Goal: Navigation & Orientation: Find specific page/section

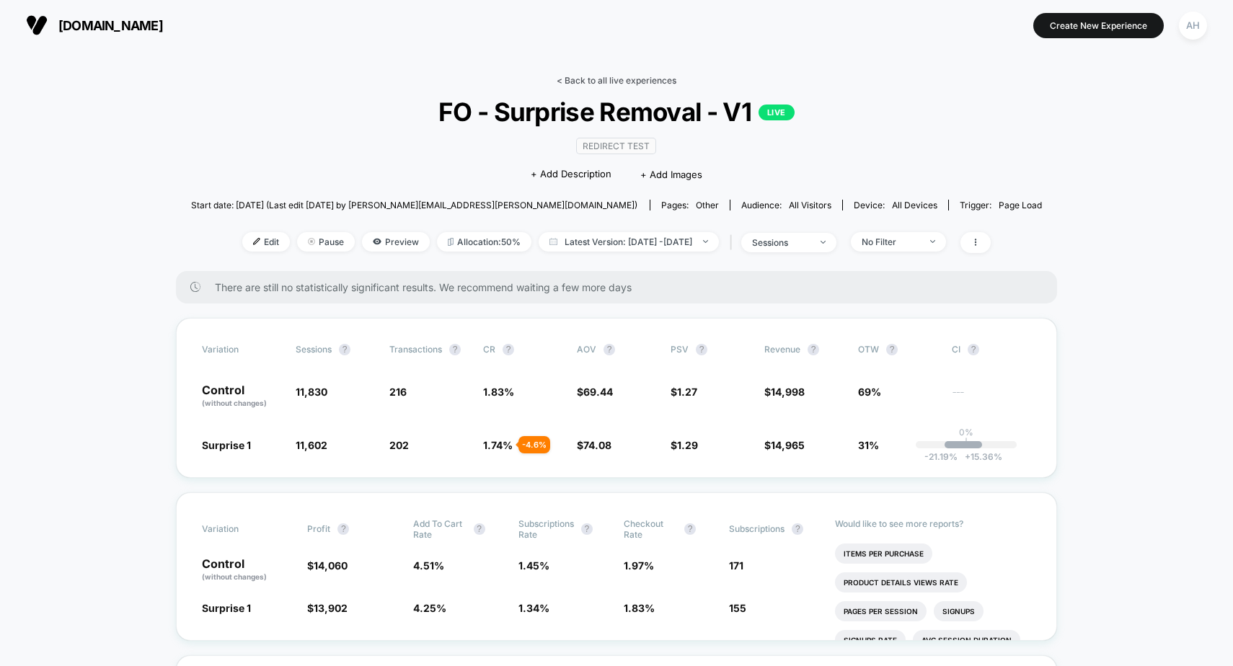
click at [589, 78] on link "< Back to all live experiences" at bounding box center [617, 80] width 120 height 11
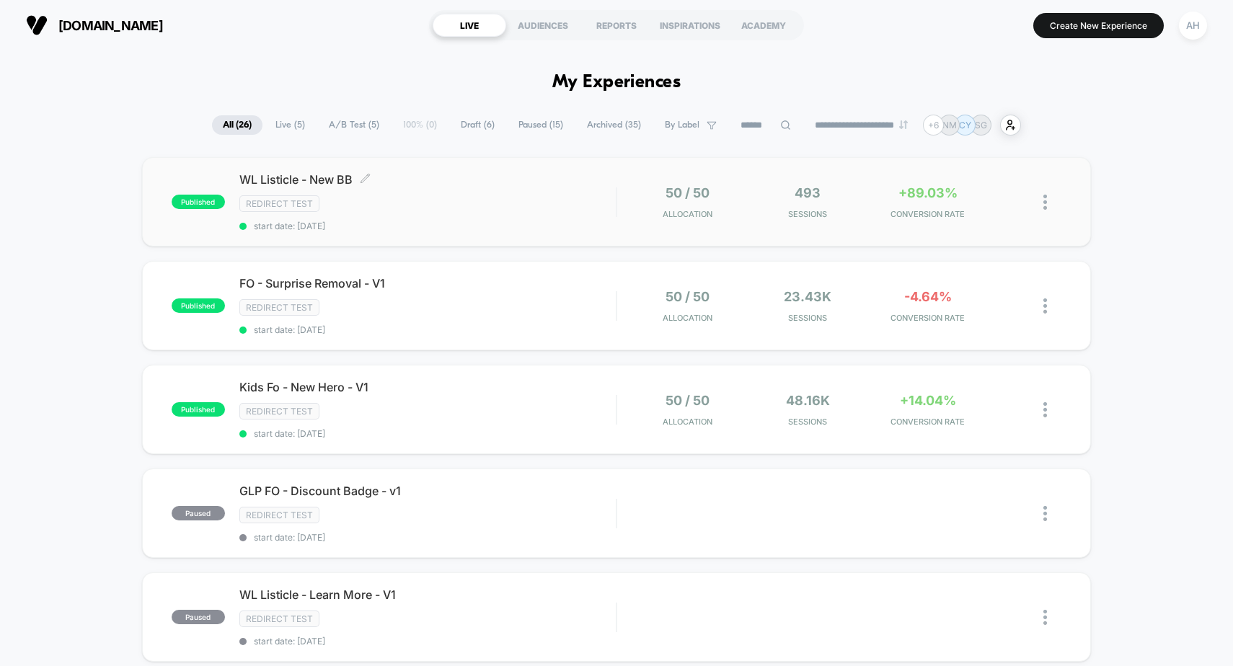
click at [514, 192] on div "WL Listicle - New BB Click to edit experience details Click to edit experience …" at bounding box center [427, 201] width 377 height 59
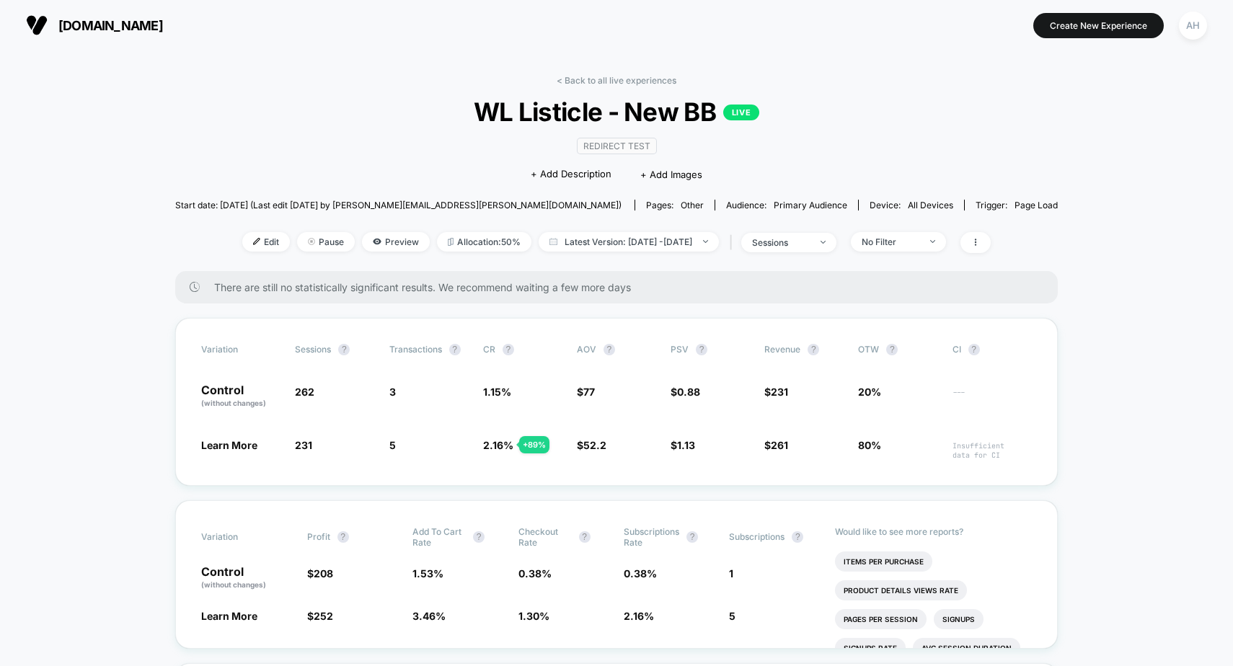
scroll to position [66, 0]
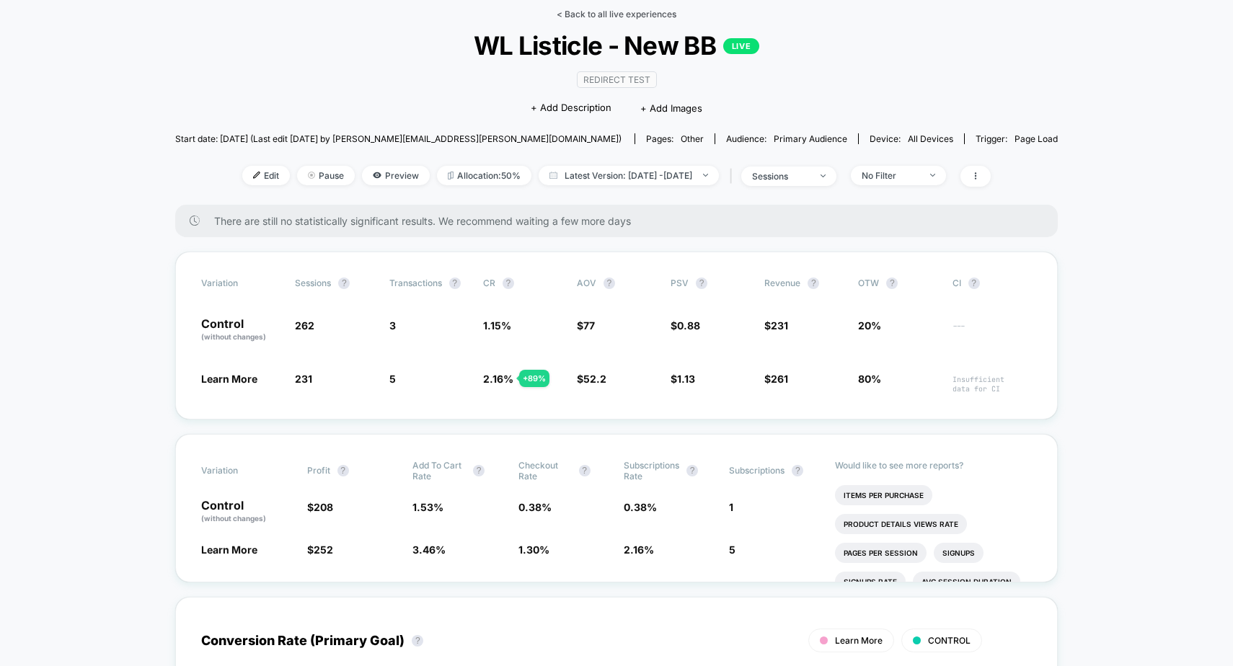
click at [622, 13] on link "< Back to all live experiences" at bounding box center [617, 14] width 120 height 11
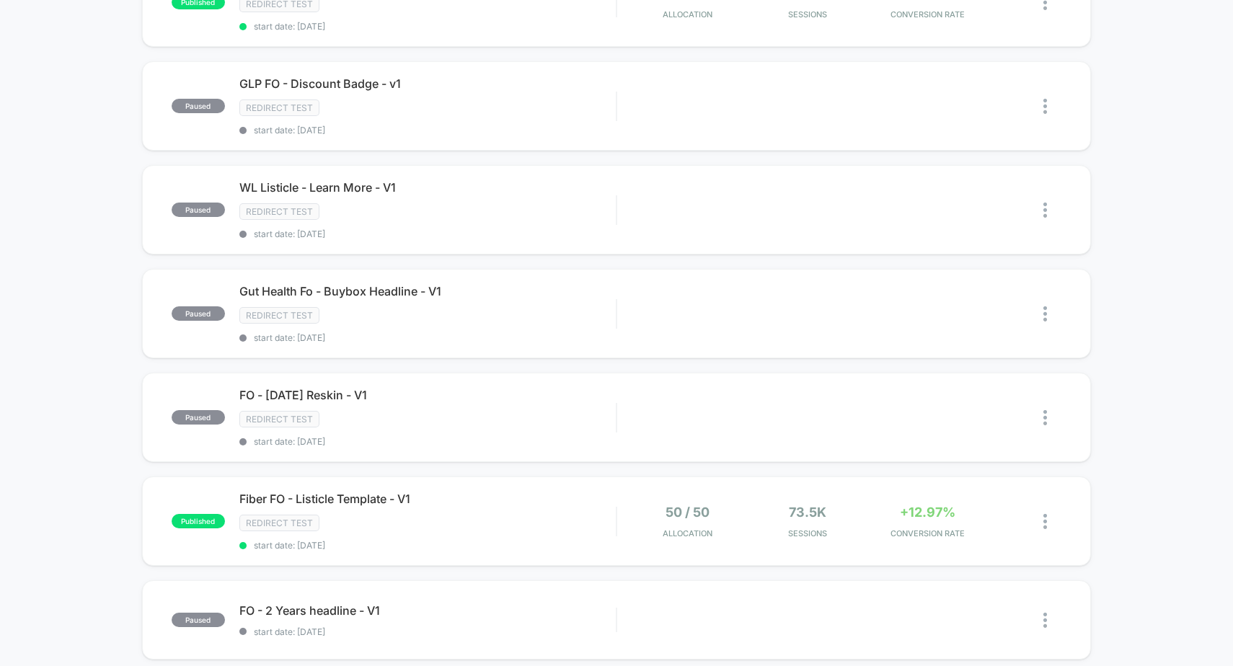
scroll to position [119, 0]
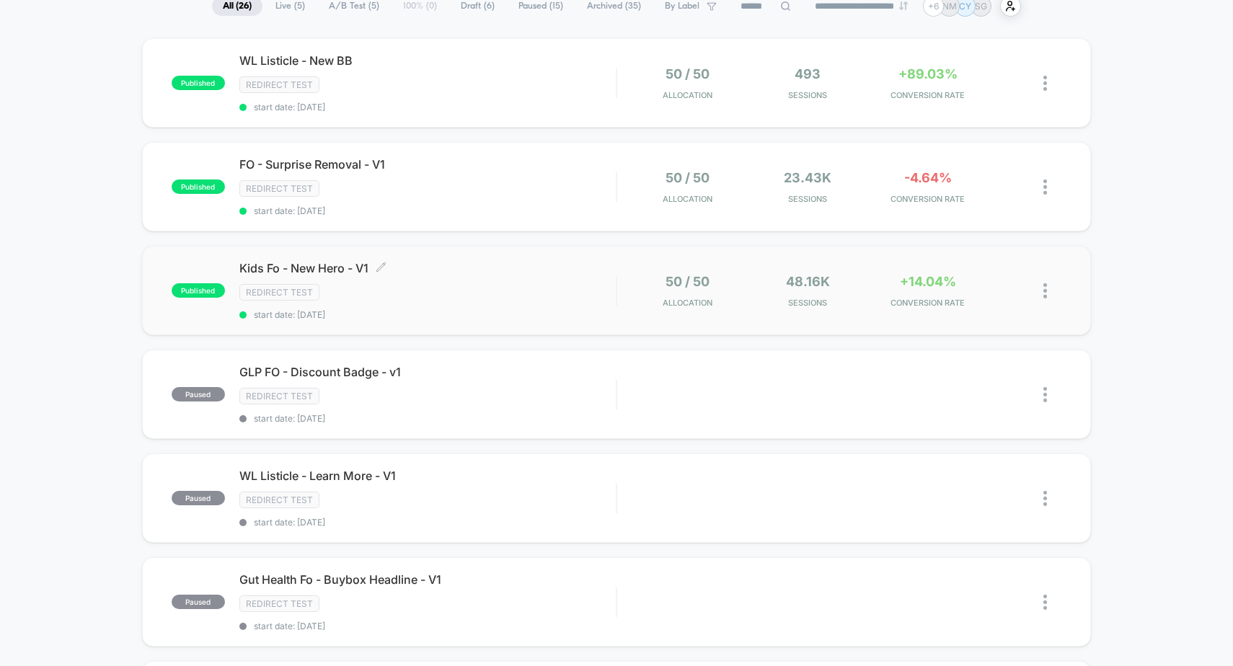
click at [575, 292] on div "Redirect Test" at bounding box center [427, 292] width 377 height 17
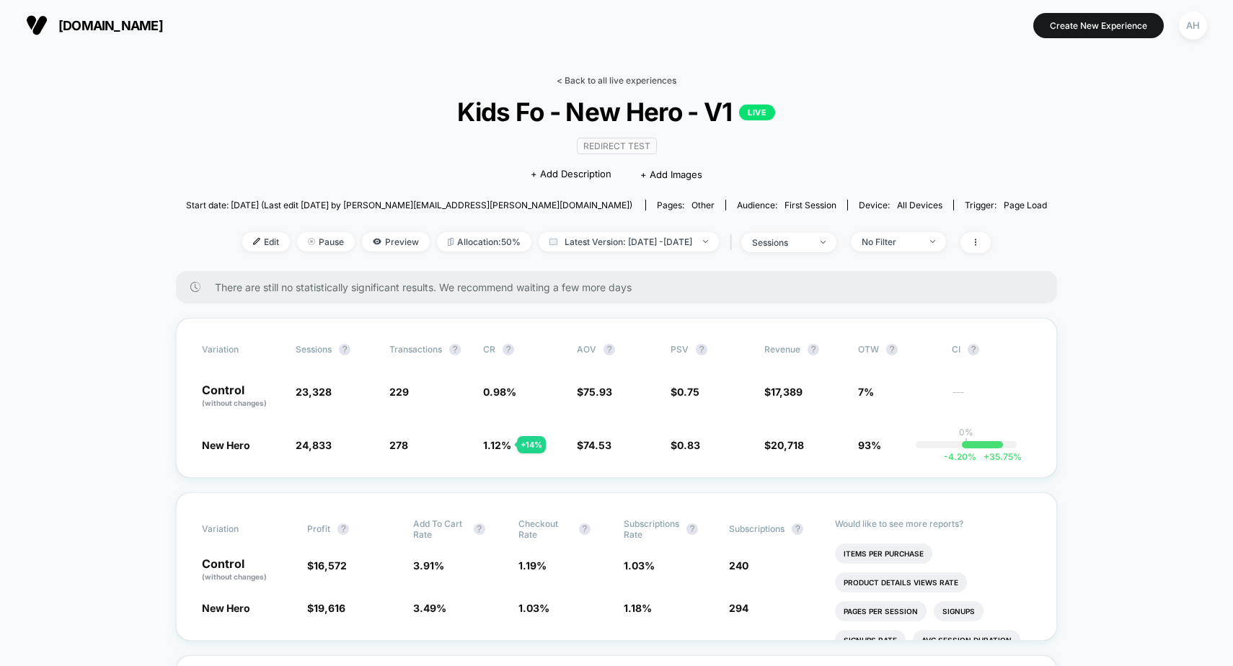
click at [586, 75] on link "< Back to all live experiences" at bounding box center [617, 80] width 120 height 11
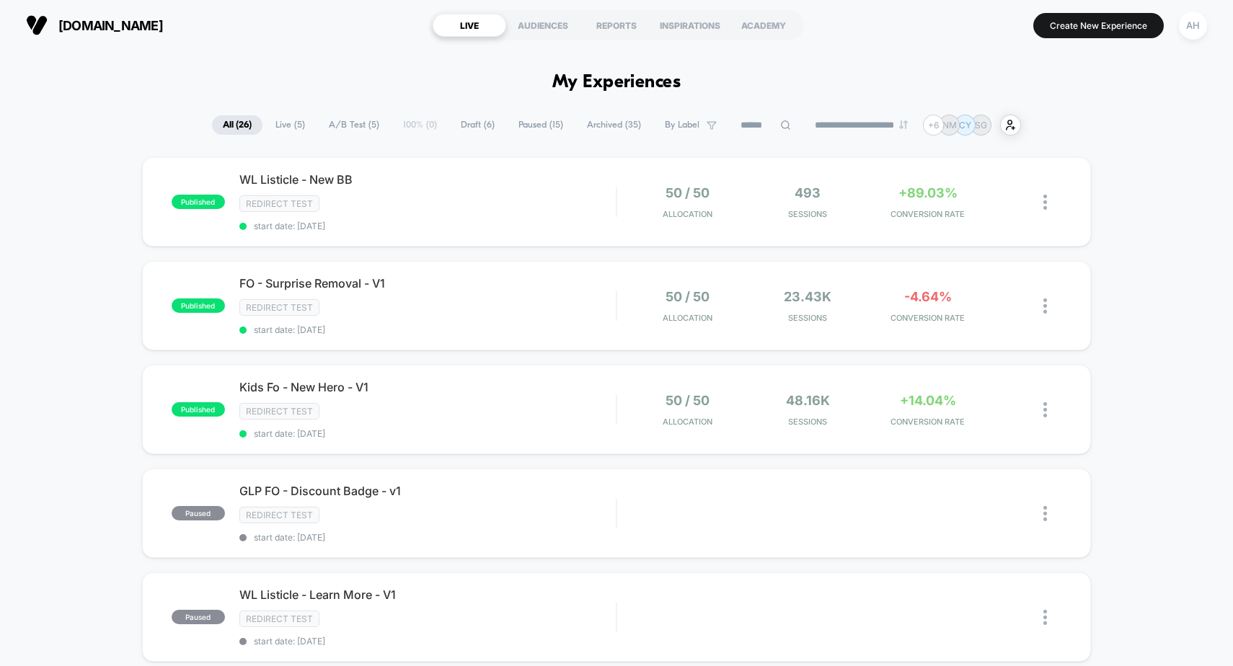
click at [286, 122] on span "Live ( 5 )" at bounding box center [290, 124] width 51 height 19
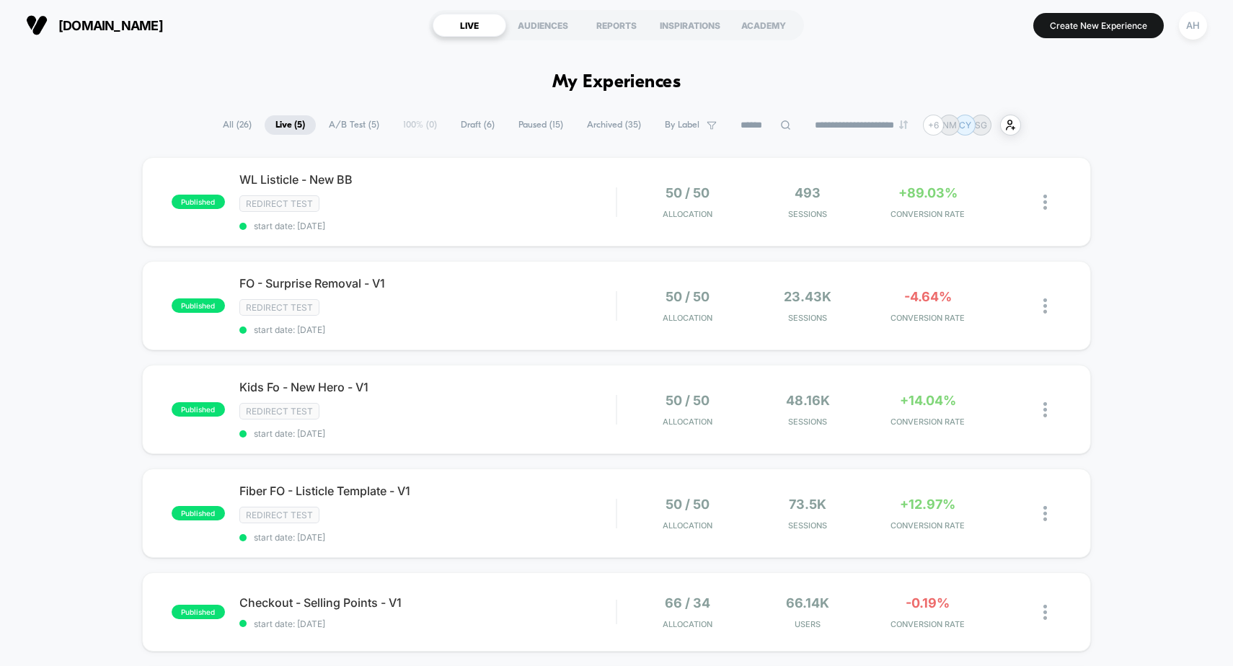
scroll to position [166, 0]
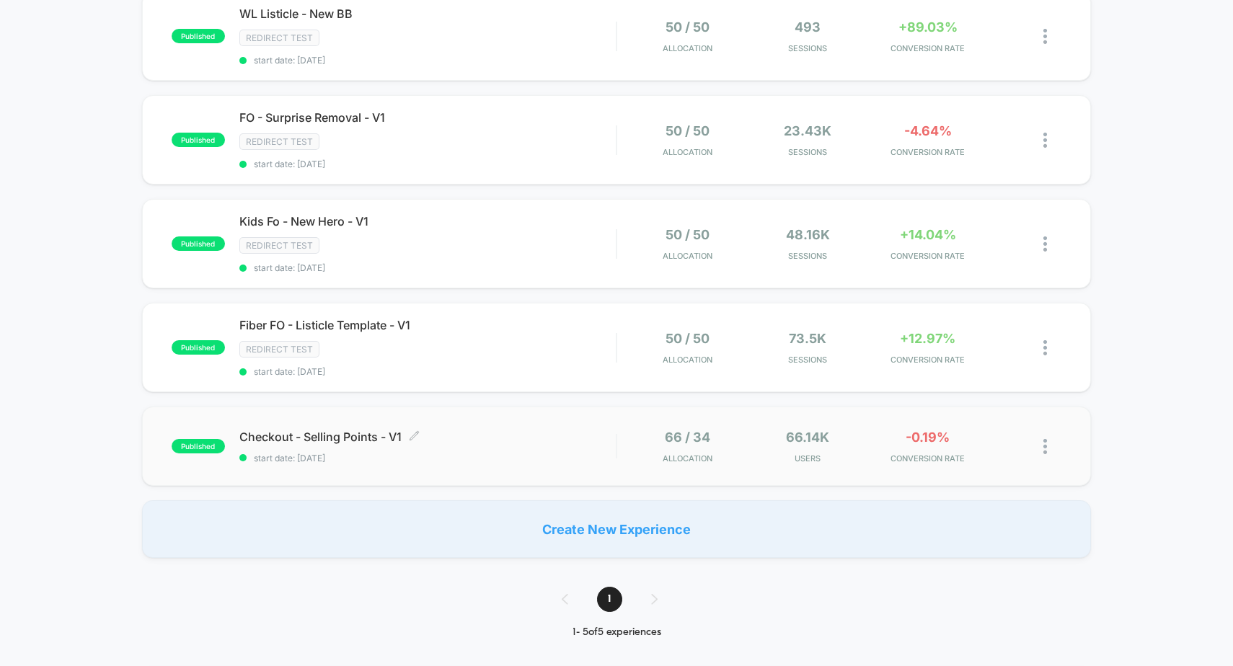
click at [520, 449] on div "Checkout - Selling Points - V1 Click to edit experience details Click to edit e…" at bounding box center [427, 447] width 377 height 34
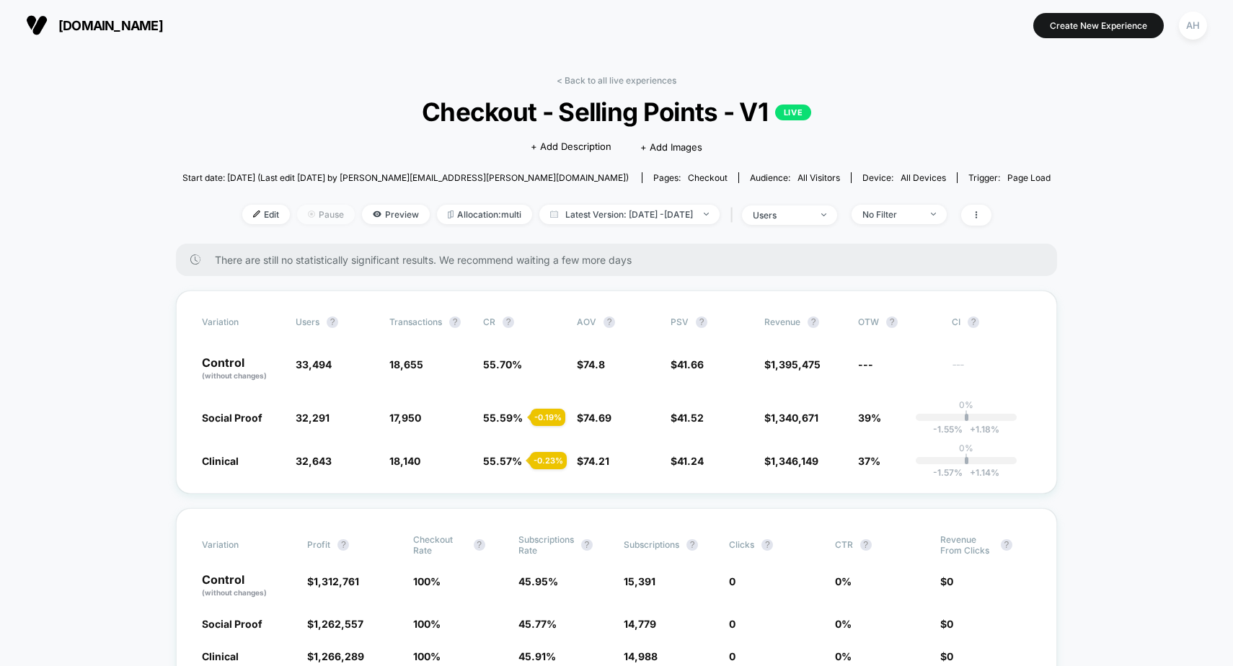
click at [314, 217] on span "Pause" at bounding box center [326, 214] width 58 height 19
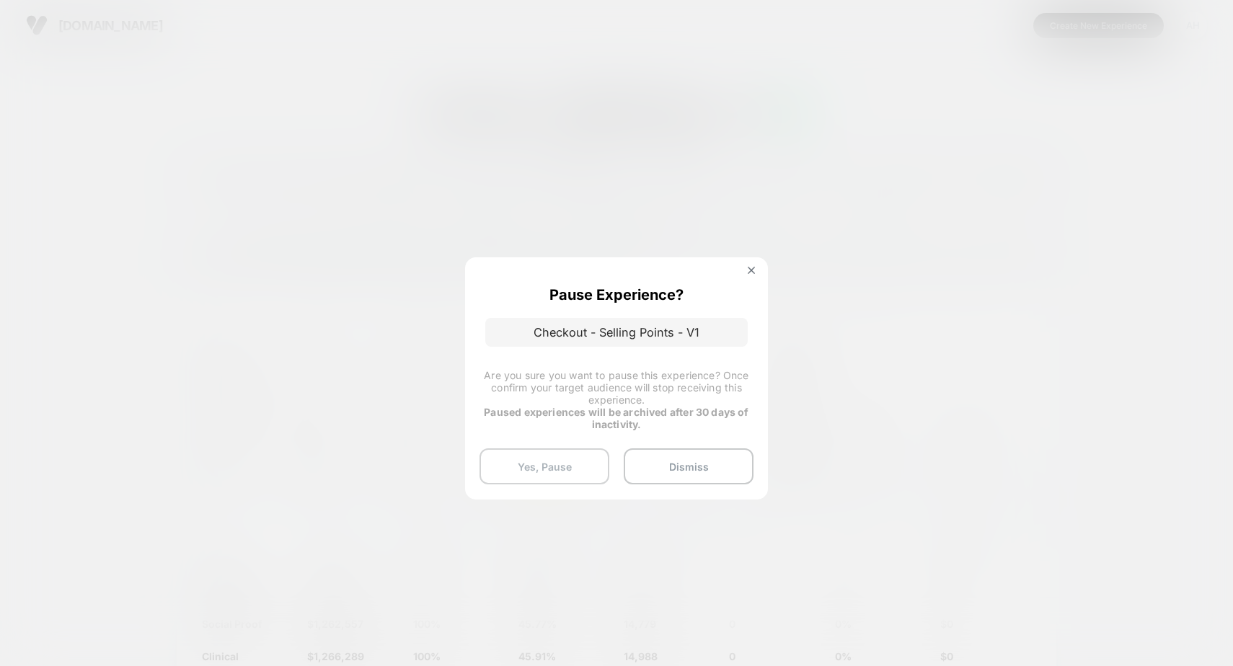
click at [554, 466] on button "Yes, Pause" at bounding box center [545, 467] width 130 height 36
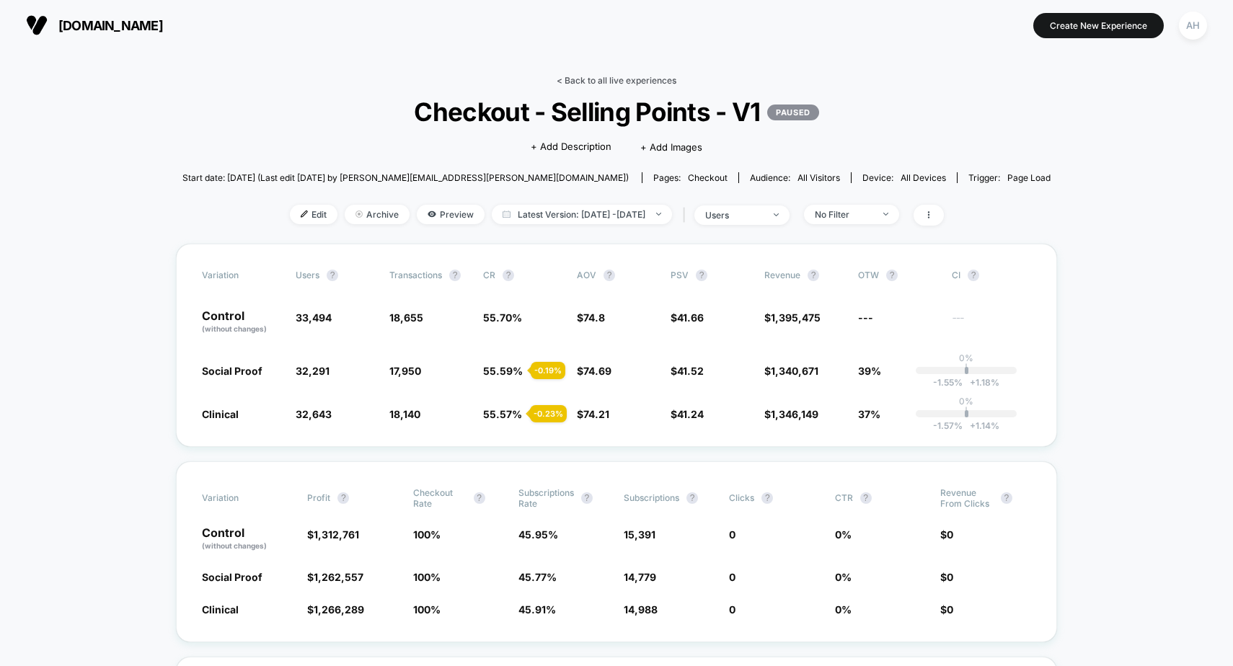
click at [578, 82] on link "< Back to all live experiences" at bounding box center [617, 80] width 120 height 11
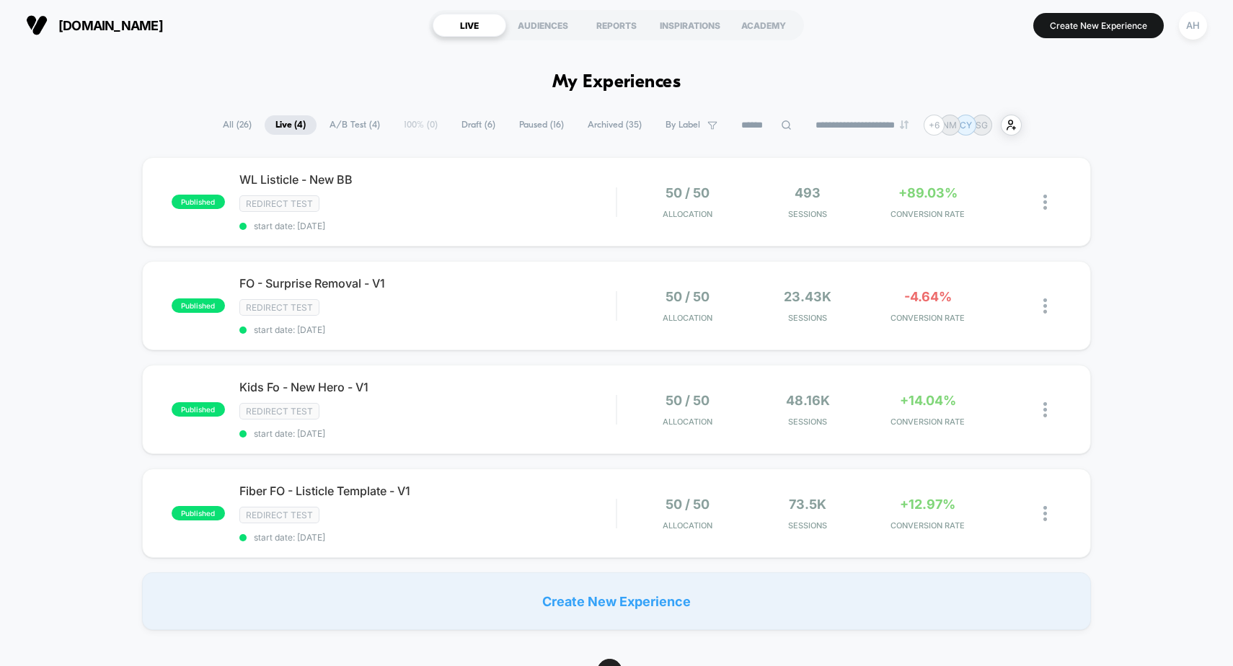
click at [263, 25] on section "[DOMAIN_NAME]" at bounding box center [216, 25] width 389 height 36
click at [536, 406] on div "Redirect Test" at bounding box center [427, 411] width 377 height 17
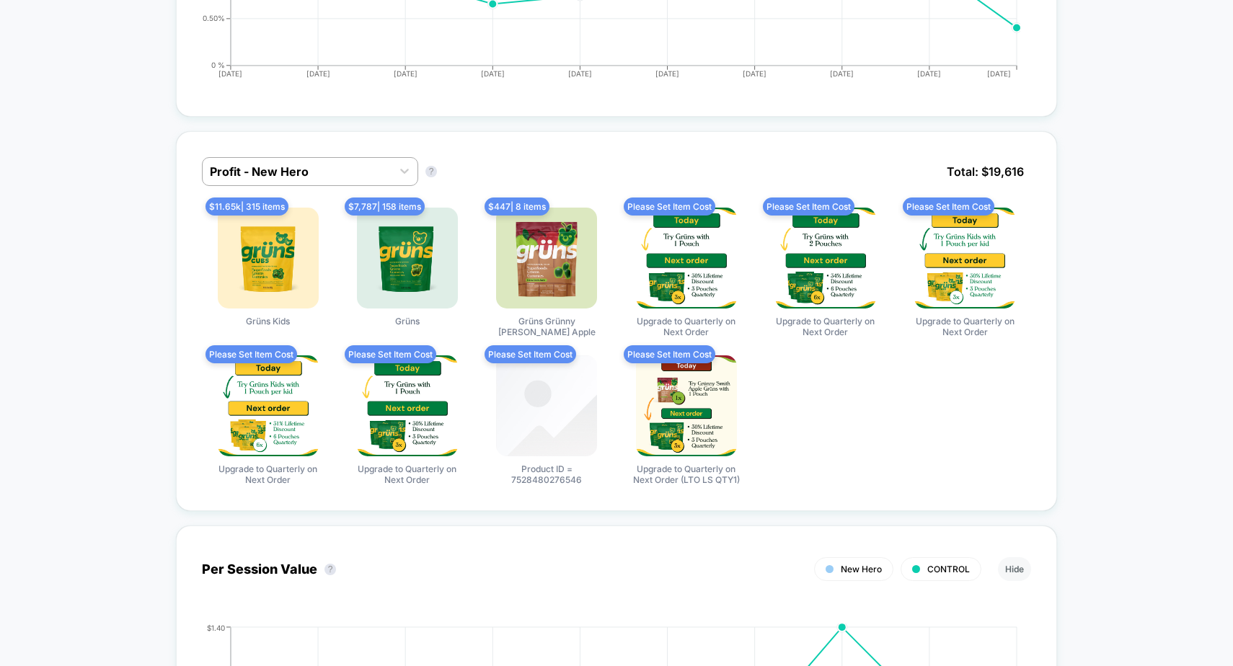
scroll to position [628, 0]
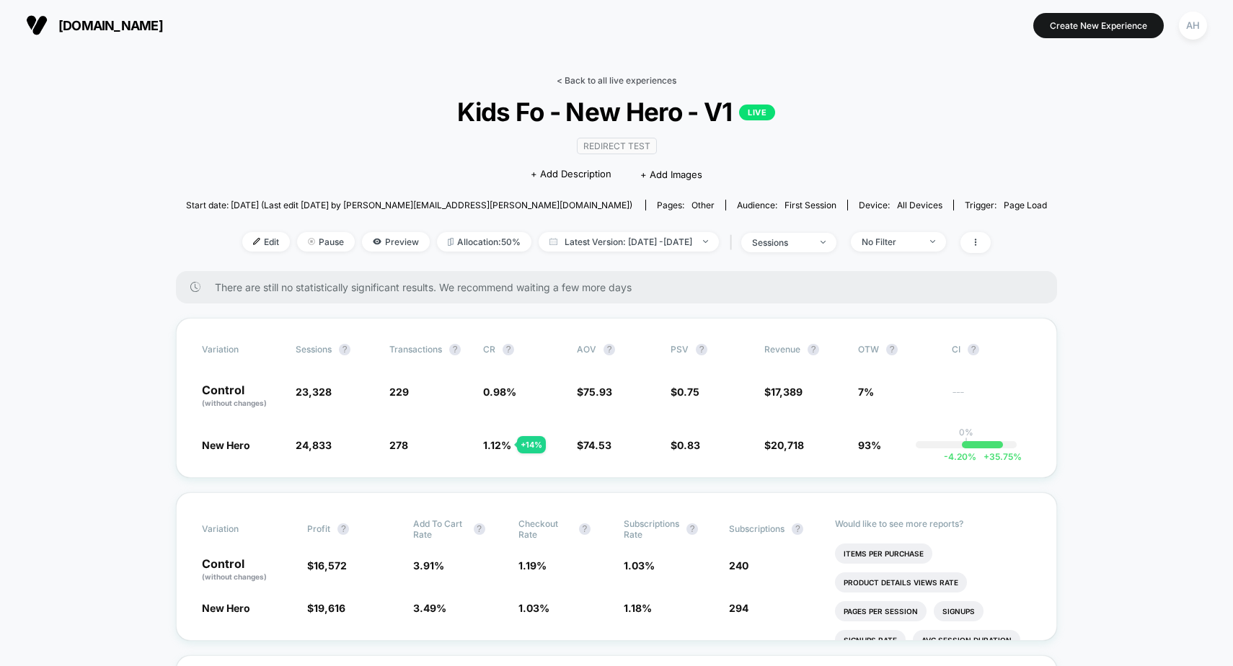
click at [651, 79] on link "< Back to all live experiences" at bounding box center [617, 80] width 120 height 11
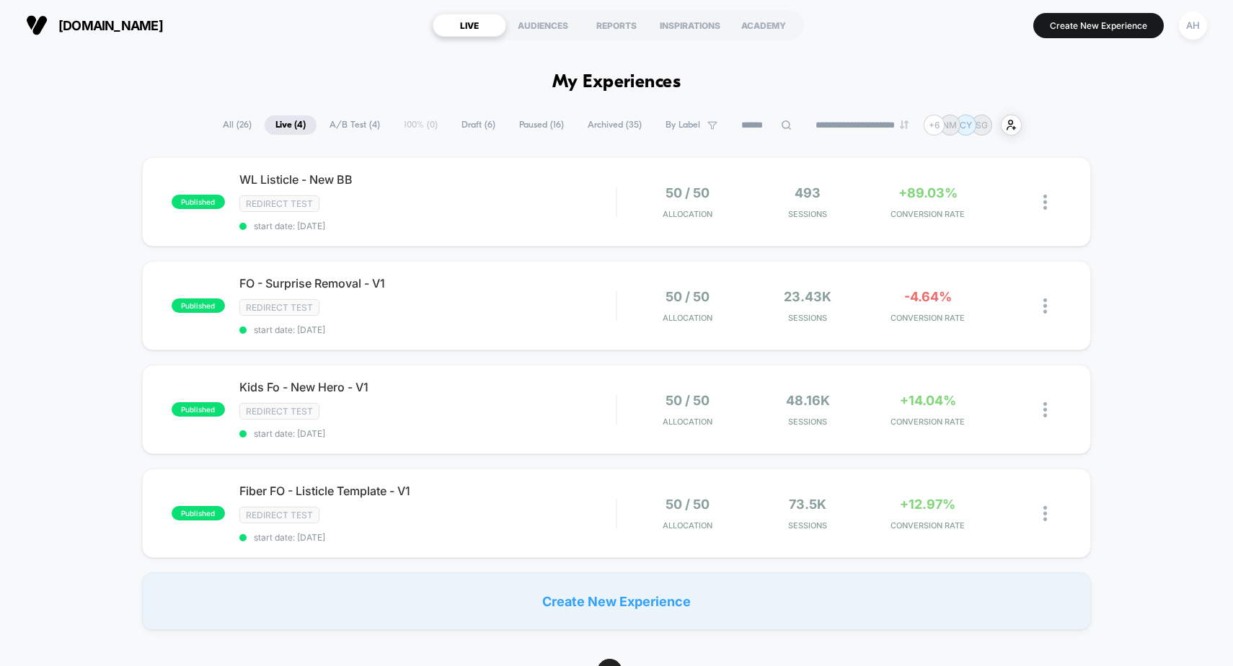
click at [1167, 198] on div "published WL Listicle - New BB Redirect Test start date: 9/3/2025 50 / 50 Alloc…" at bounding box center [616, 393] width 1233 height 473
click at [503, 302] on div "Redirect Test" at bounding box center [427, 307] width 377 height 17
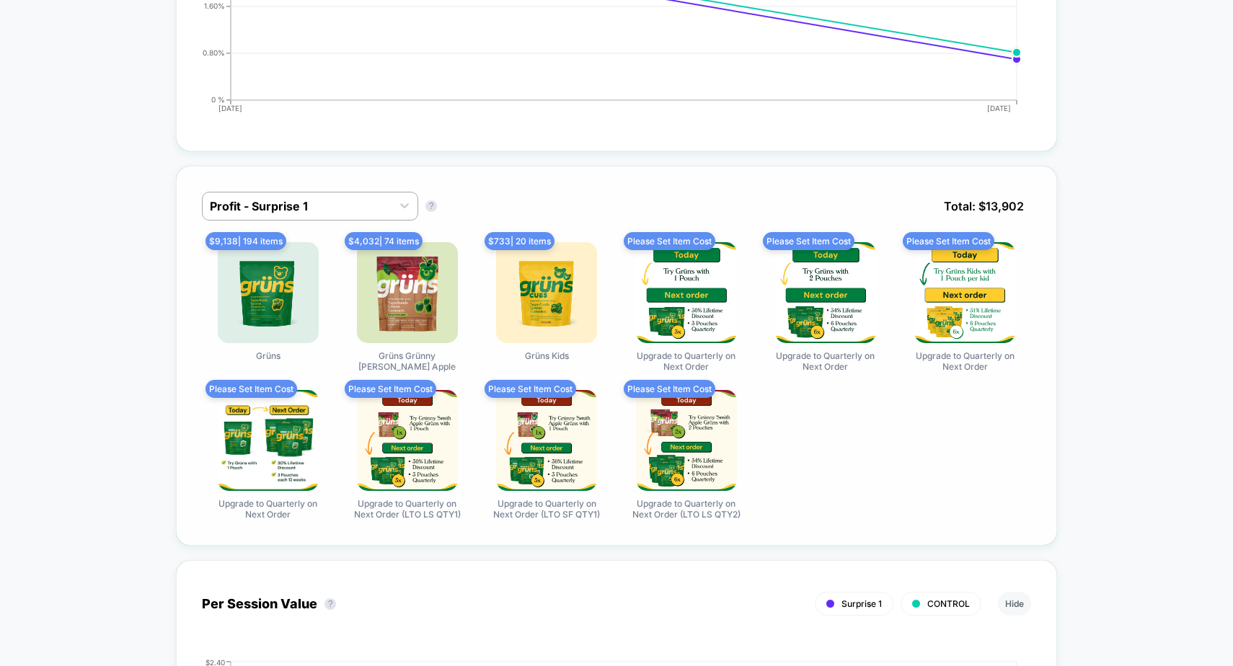
scroll to position [637, 0]
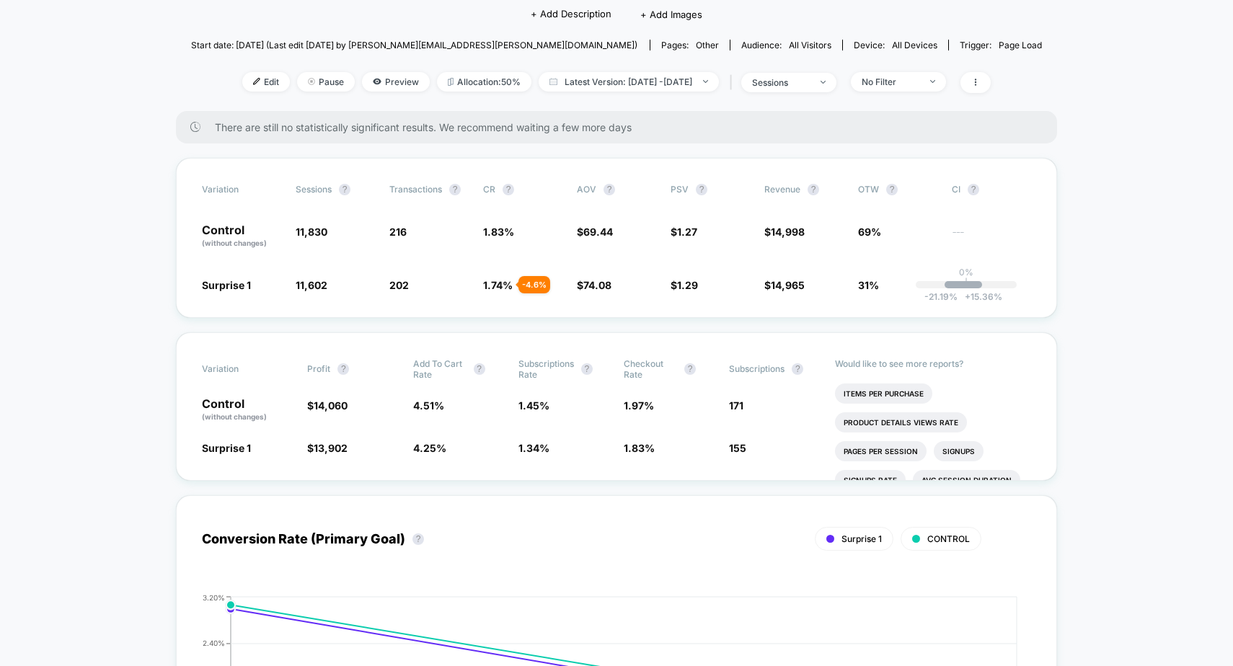
scroll to position [0, 0]
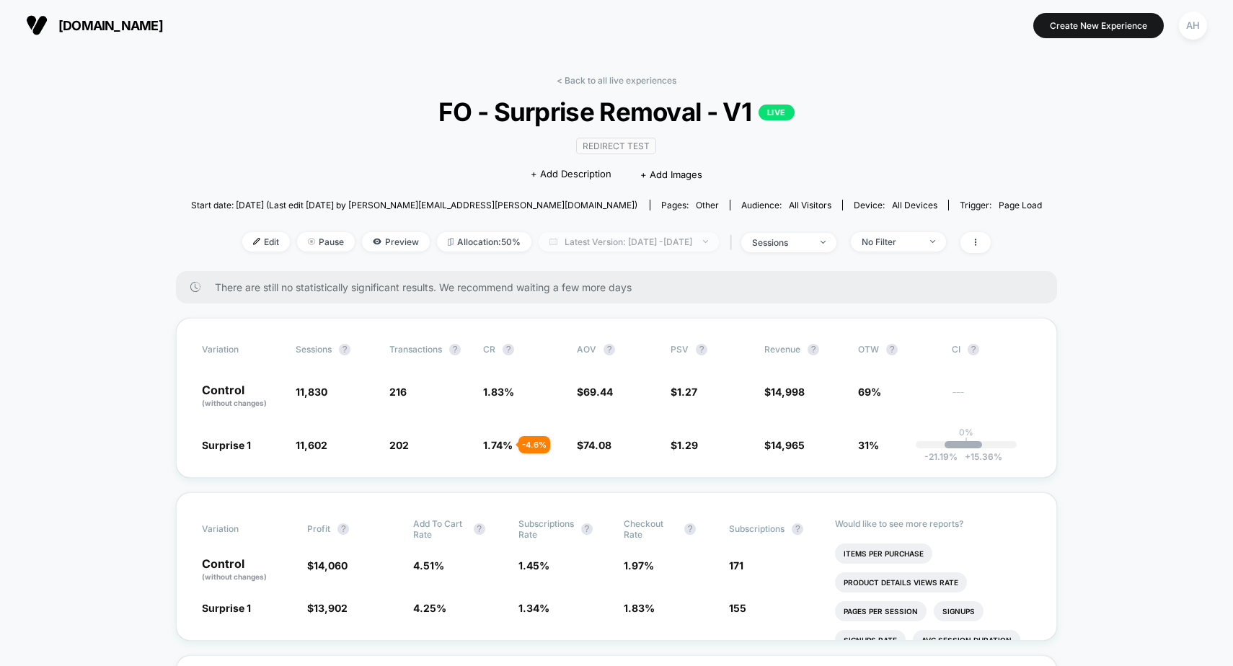
click at [590, 238] on span "Latest Version: Sep 3, 2025 - Sep 4, 2025" at bounding box center [629, 241] width 180 height 19
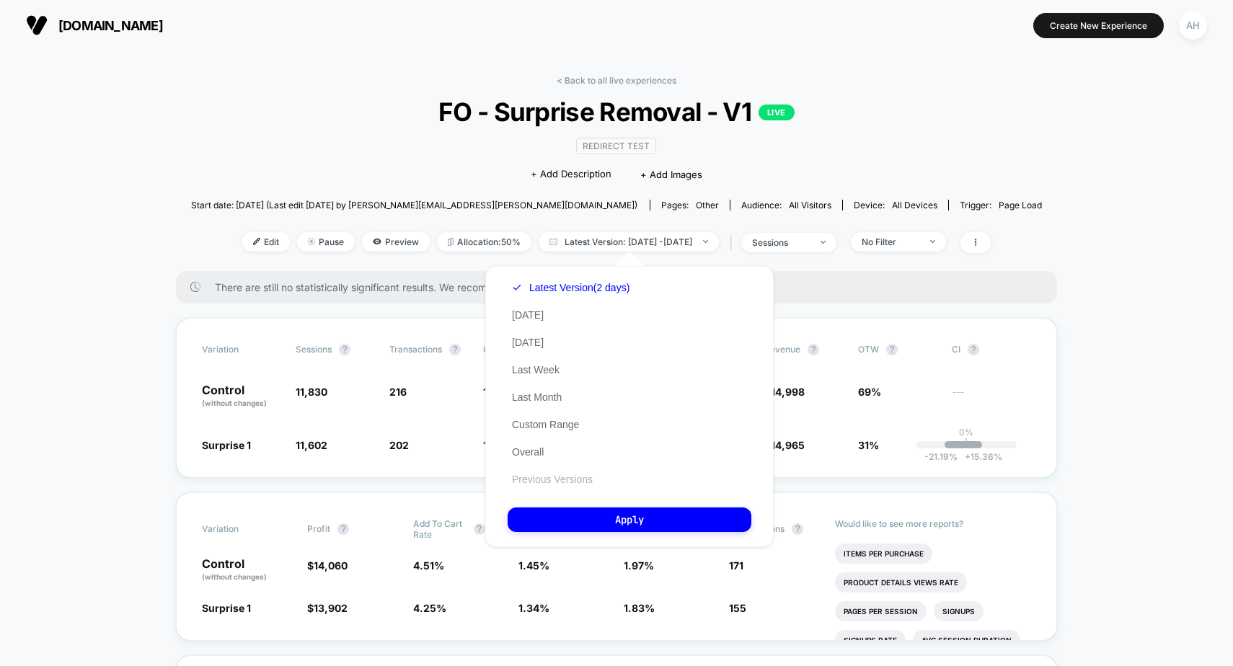
click at [555, 480] on button "Previous Versions" at bounding box center [552, 479] width 89 height 13
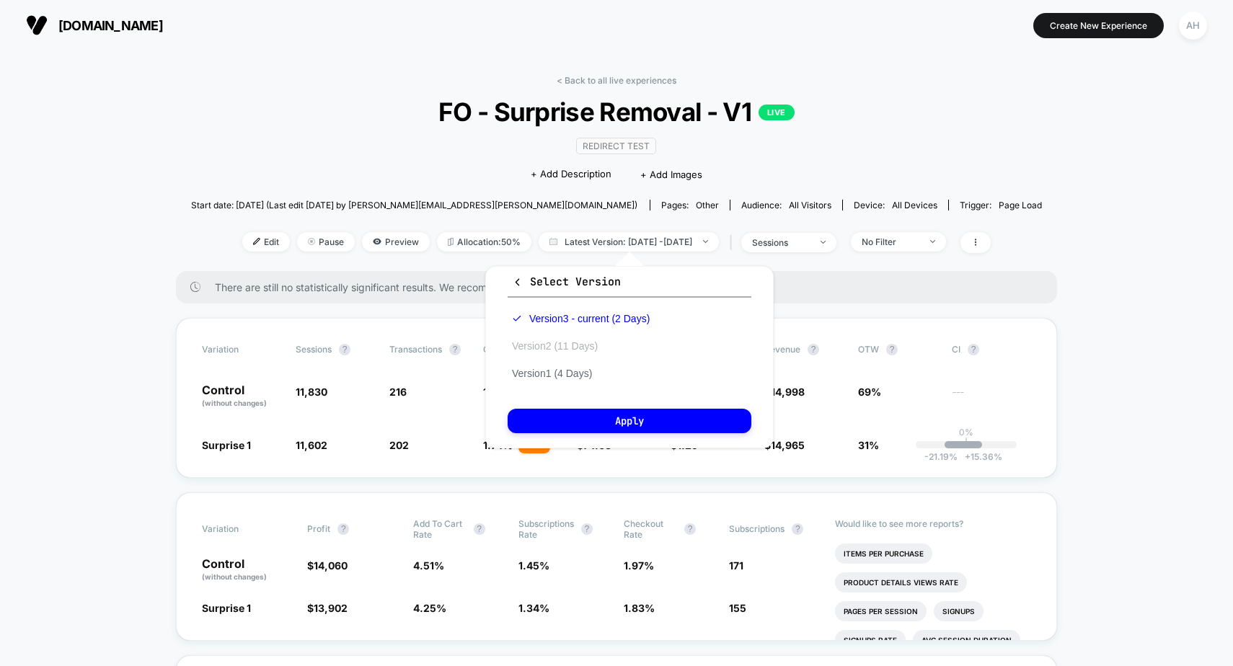
click at [593, 345] on button "Version 2 (11 Days)" at bounding box center [555, 346] width 94 height 13
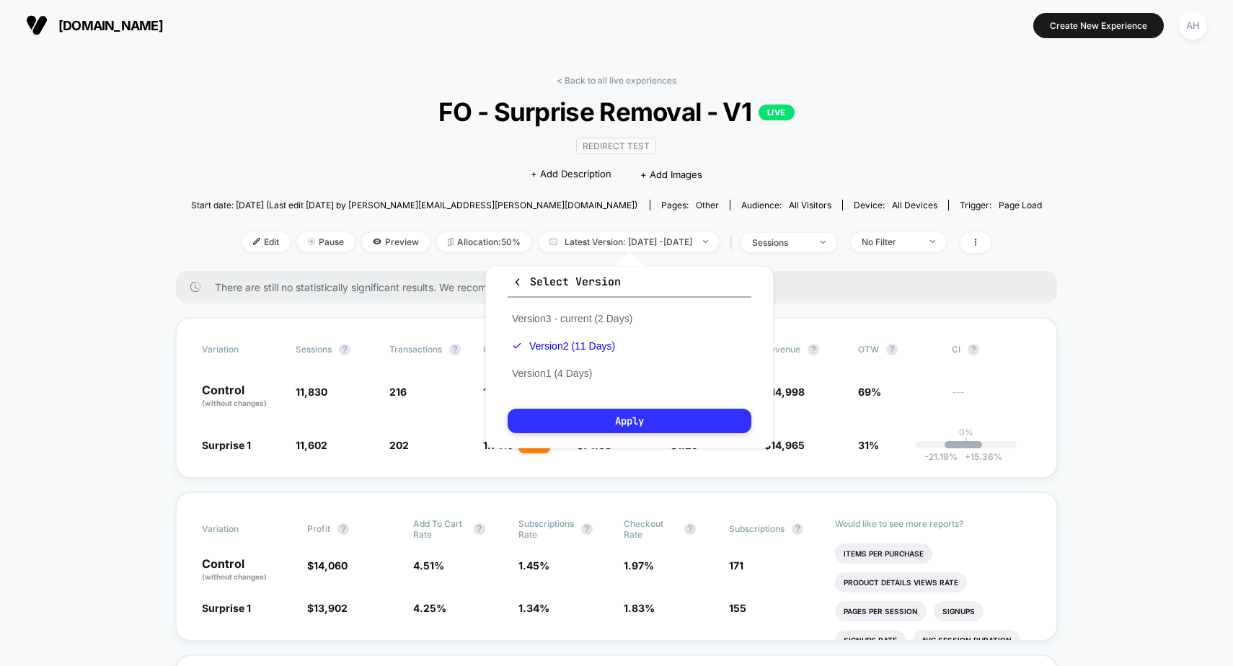
click at [606, 417] on button "Apply" at bounding box center [630, 421] width 244 height 25
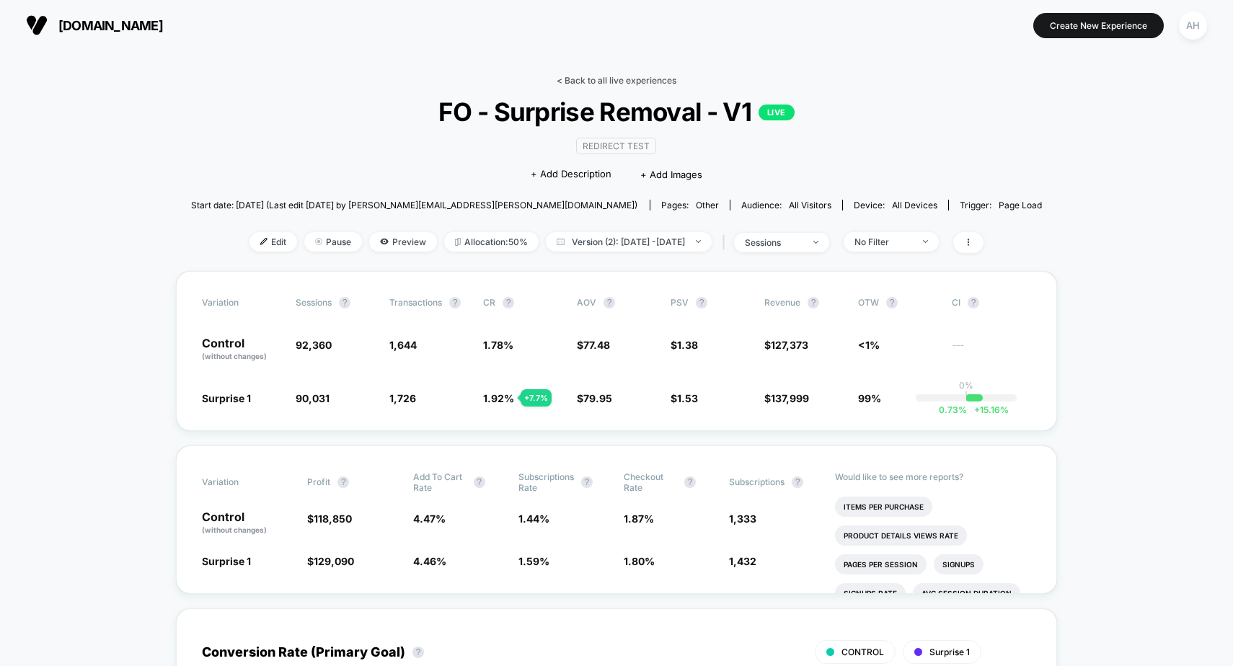
click at [595, 84] on link "< Back to all live experiences" at bounding box center [617, 80] width 120 height 11
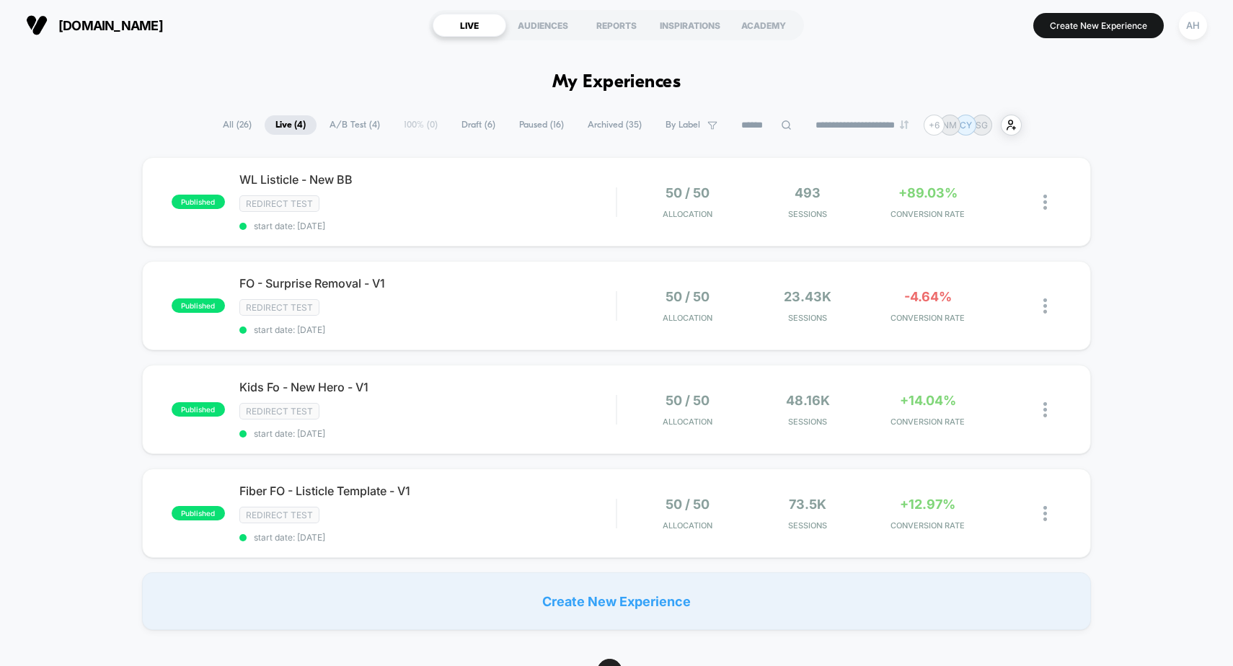
click at [237, 133] on span "All ( 26 )" at bounding box center [237, 124] width 50 height 19
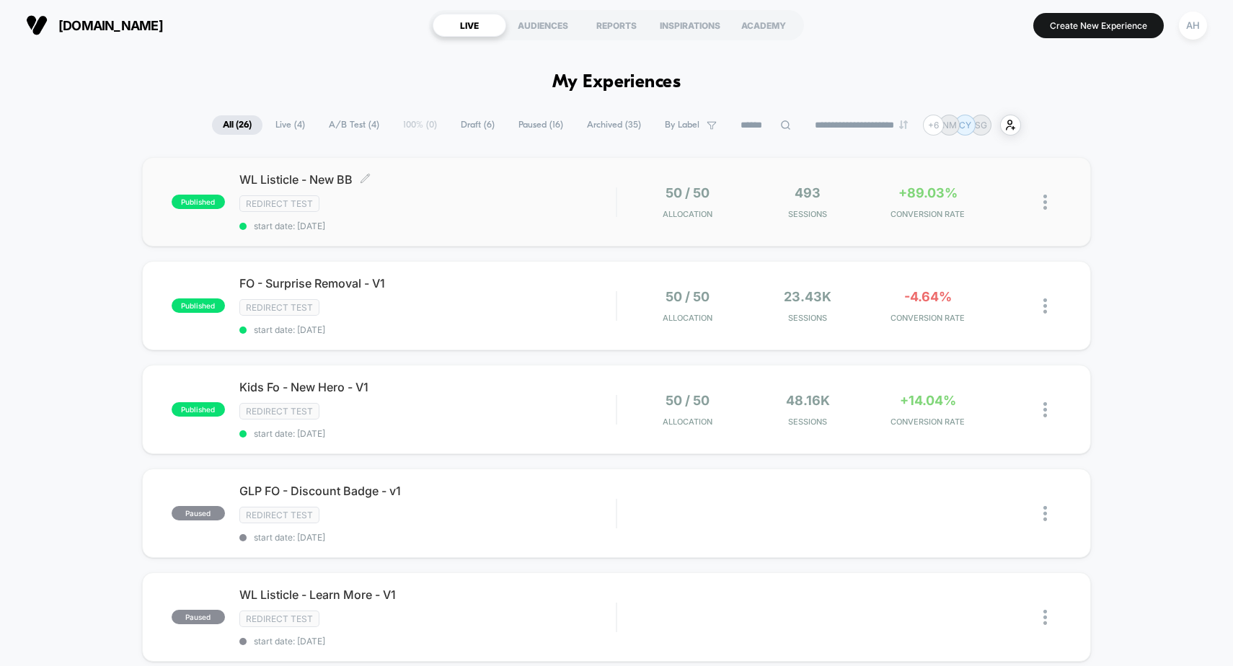
click at [508, 212] on div "WL Listicle - New BB Click to edit experience details Click to edit experience …" at bounding box center [427, 201] width 377 height 59
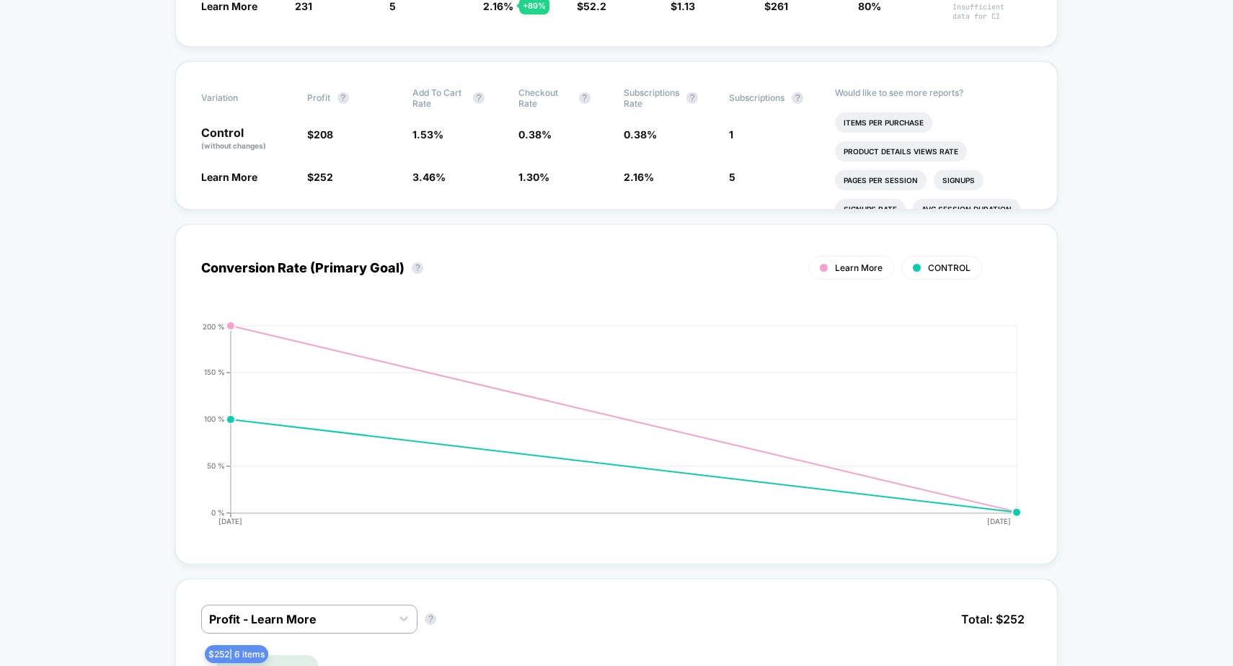
scroll to position [82, 0]
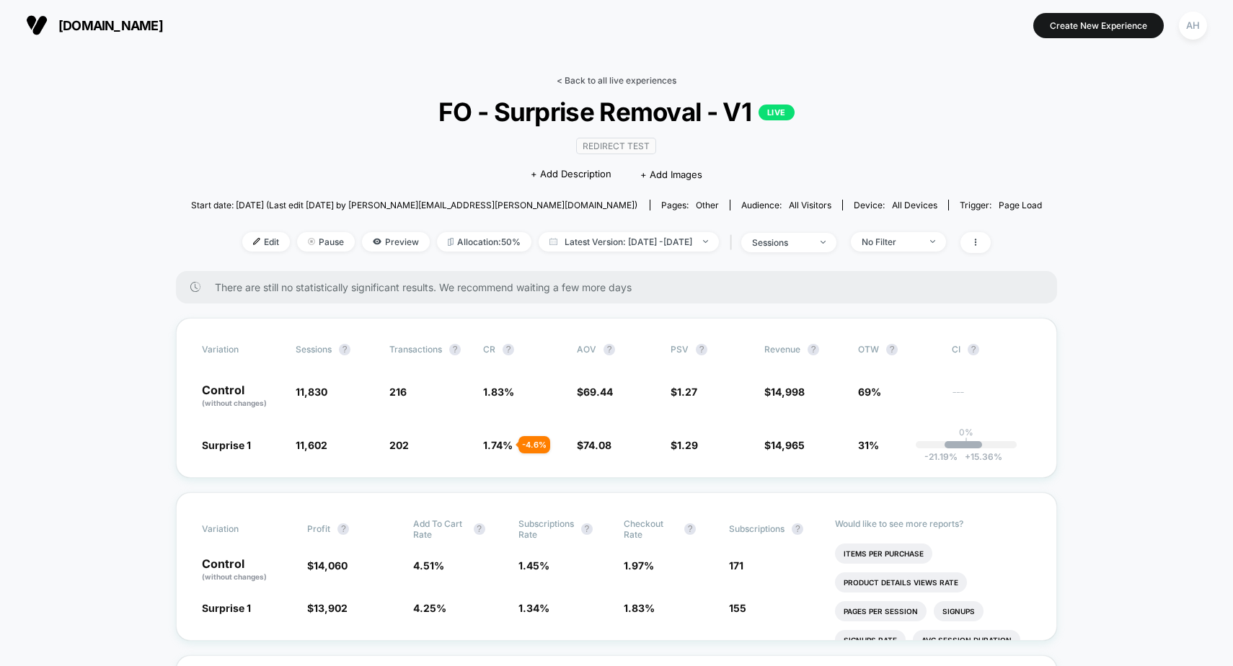
click at [609, 85] on link "< Back to all live experiences" at bounding box center [617, 80] width 120 height 11
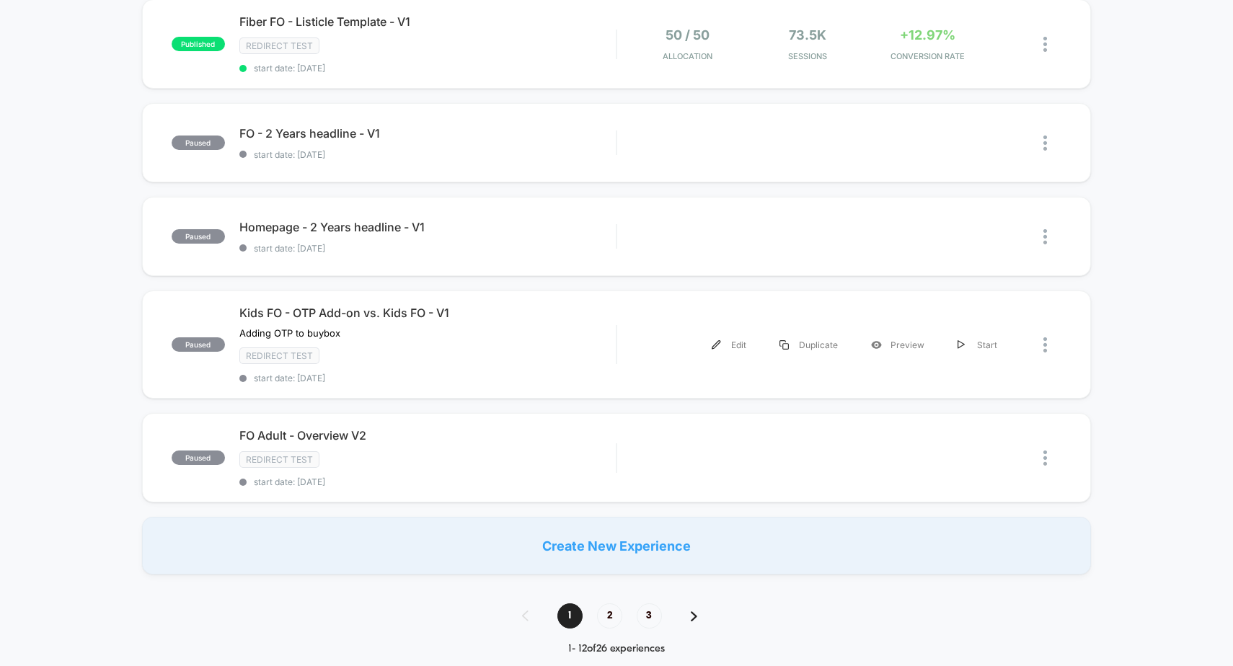
scroll to position [1021, 0]
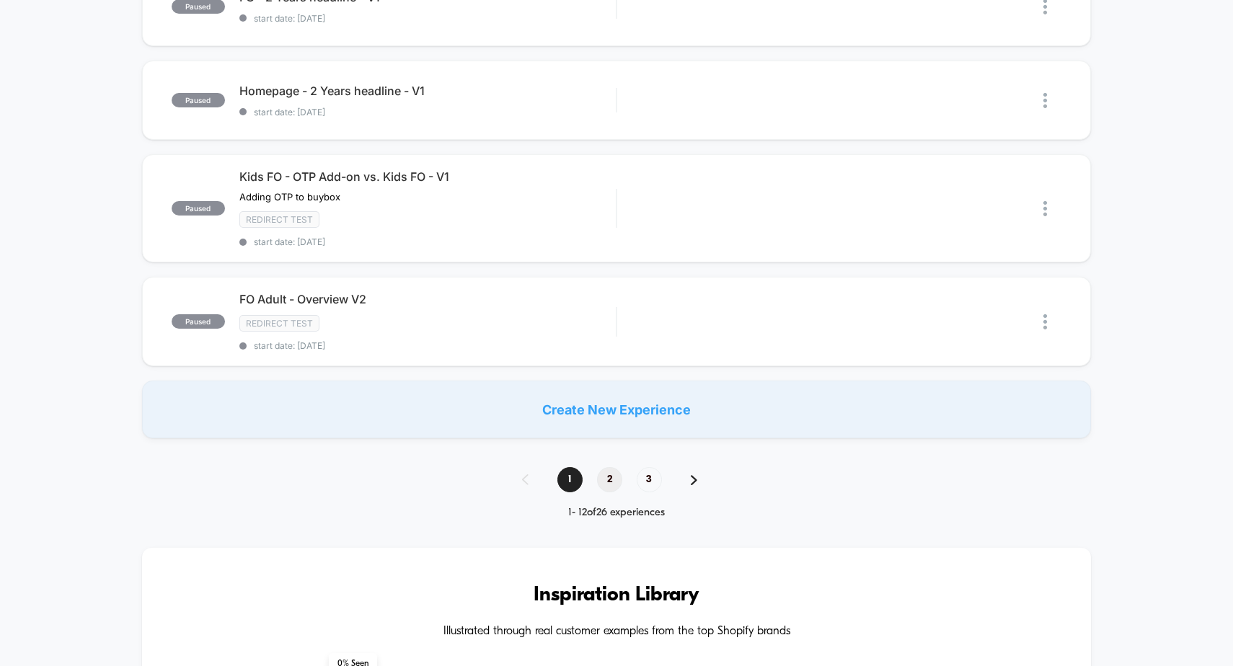
click at [612, 473] on span "2" at bounding box center [609, 479] width 25 height 25
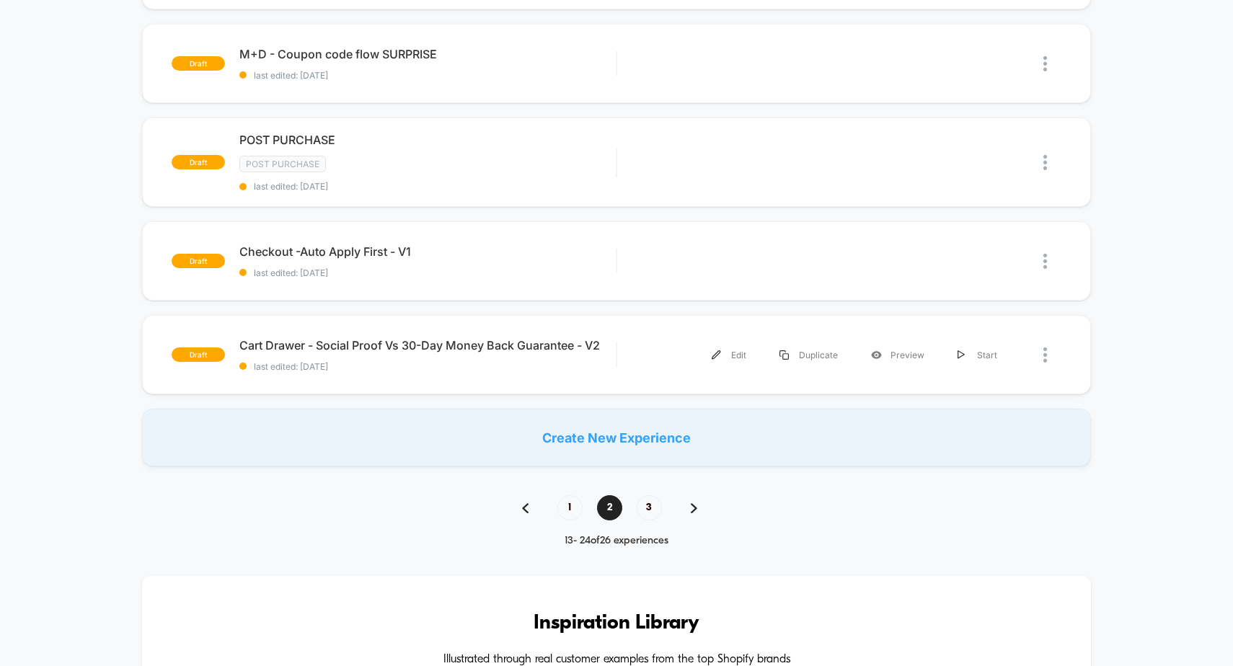
scroll to position [0, 0]
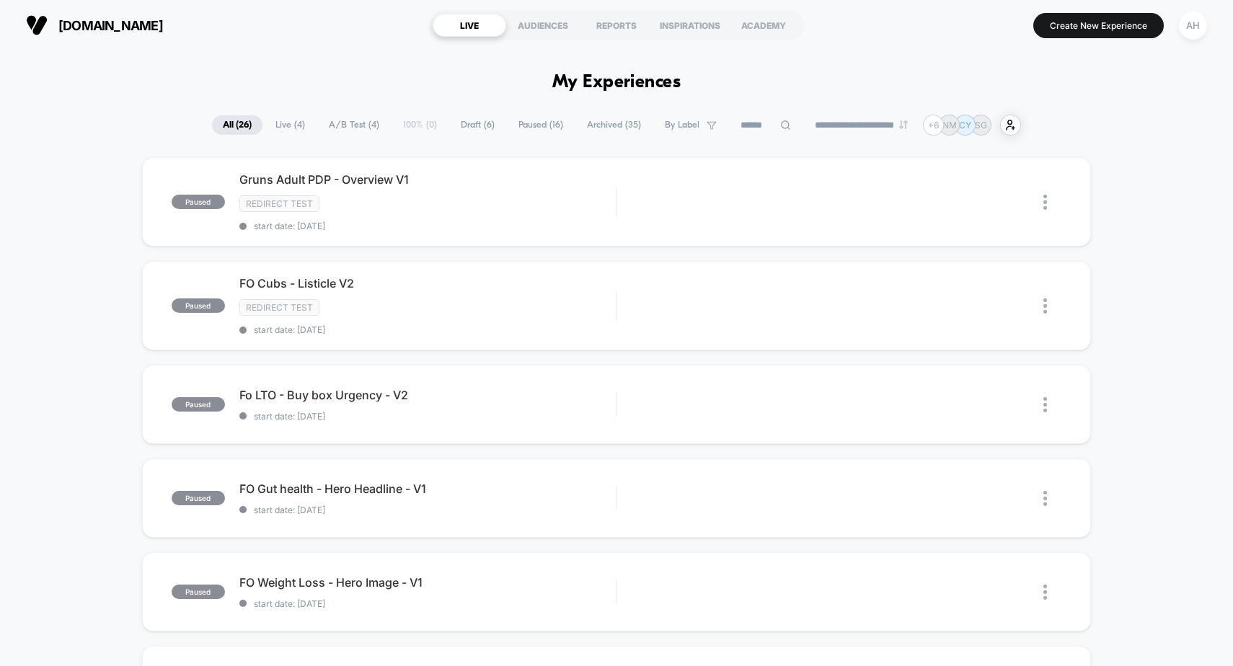
click at [526, 128] on span "Paused ( 16 )" at bounding box center [541, 124] width 66 height 19
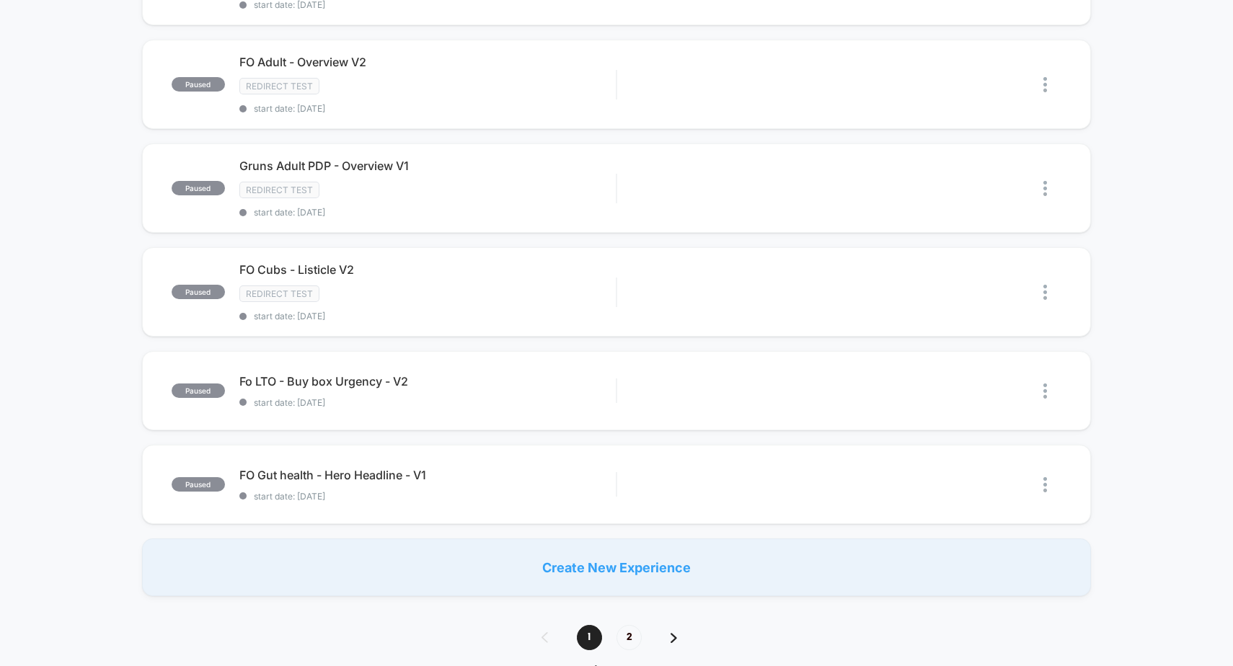
scroll to position [538, 0]
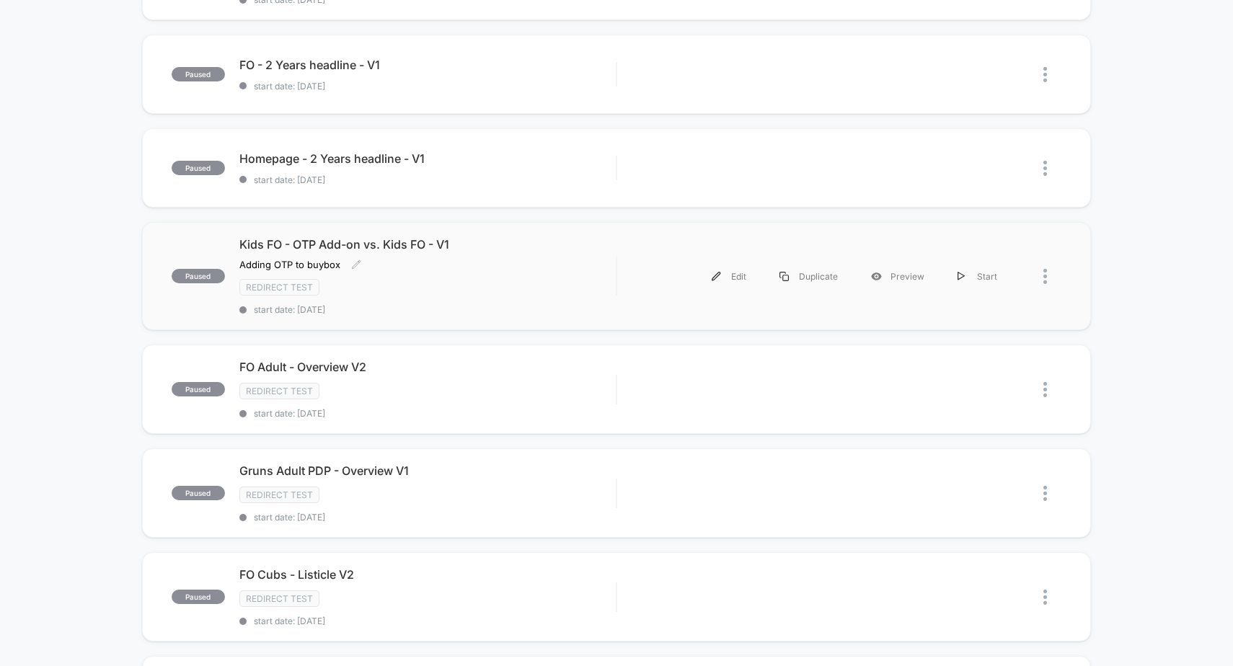
click at [451, 266] on div "Adding OTP to buybox Click to edit experience details Adding OTP to buybox" at bounding box center [371, 265] width 264 height 12
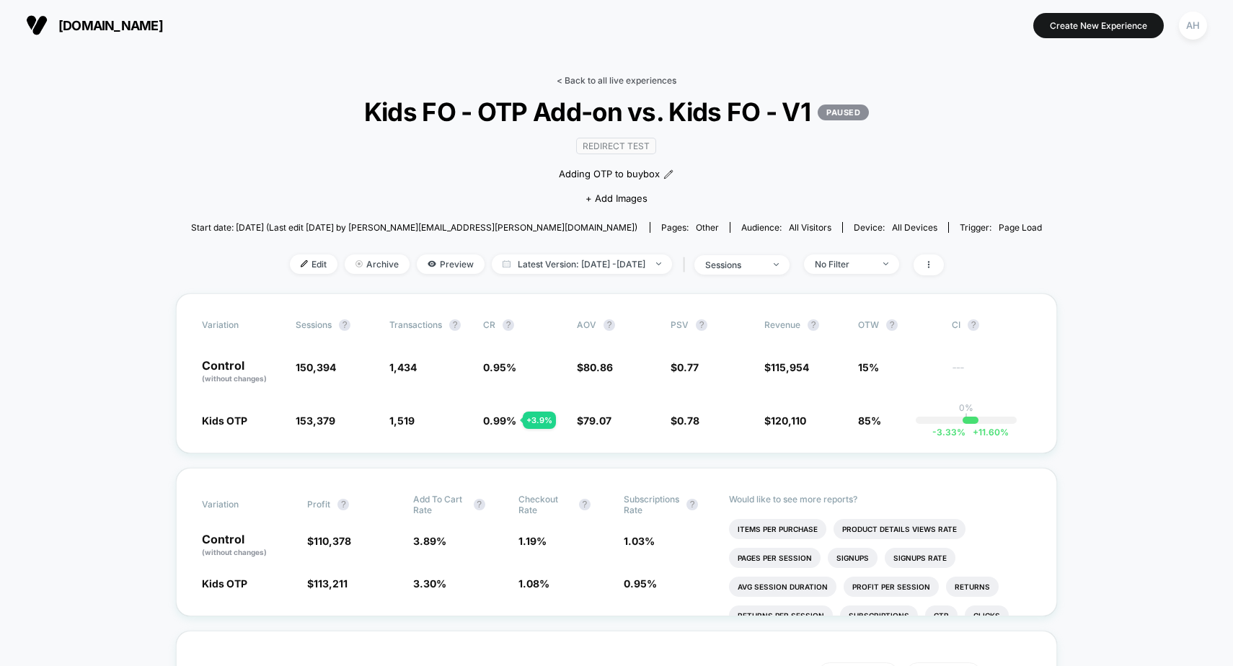
click at [598, 81] on link "< Back to all live experiences" at bounding box center [617, 80] width 120 height 11
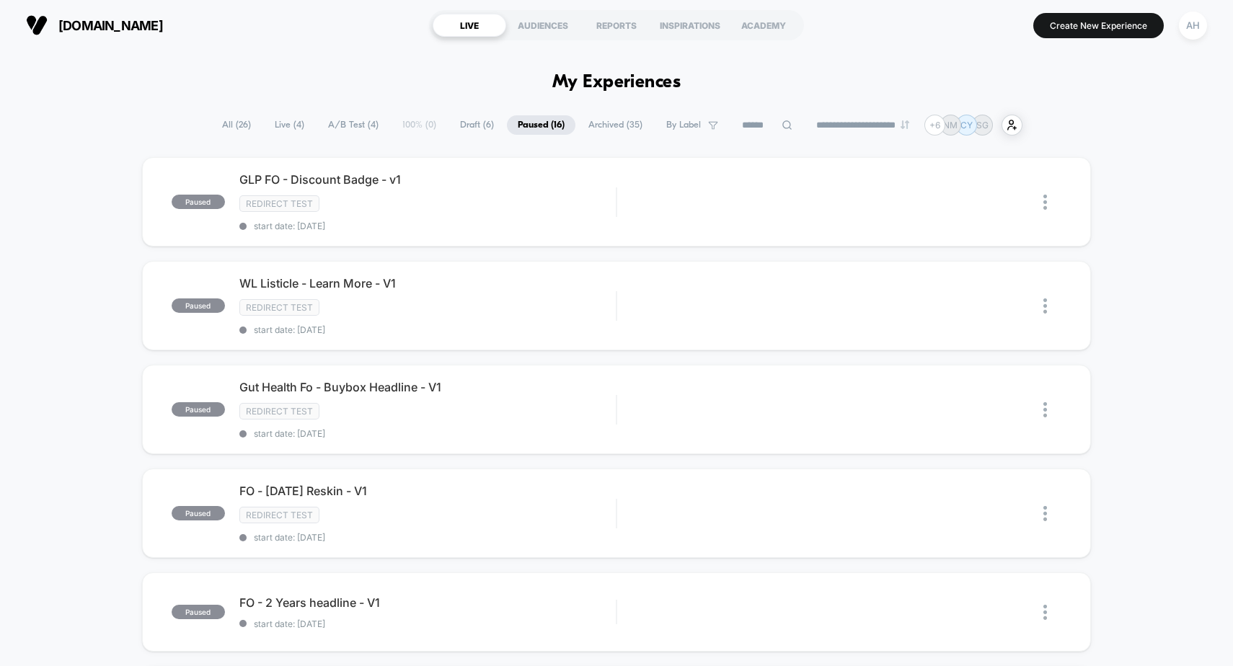
click at [272, 121] on span "Live ( 4 )" at bounding box center [289, 124] width 51 height 19
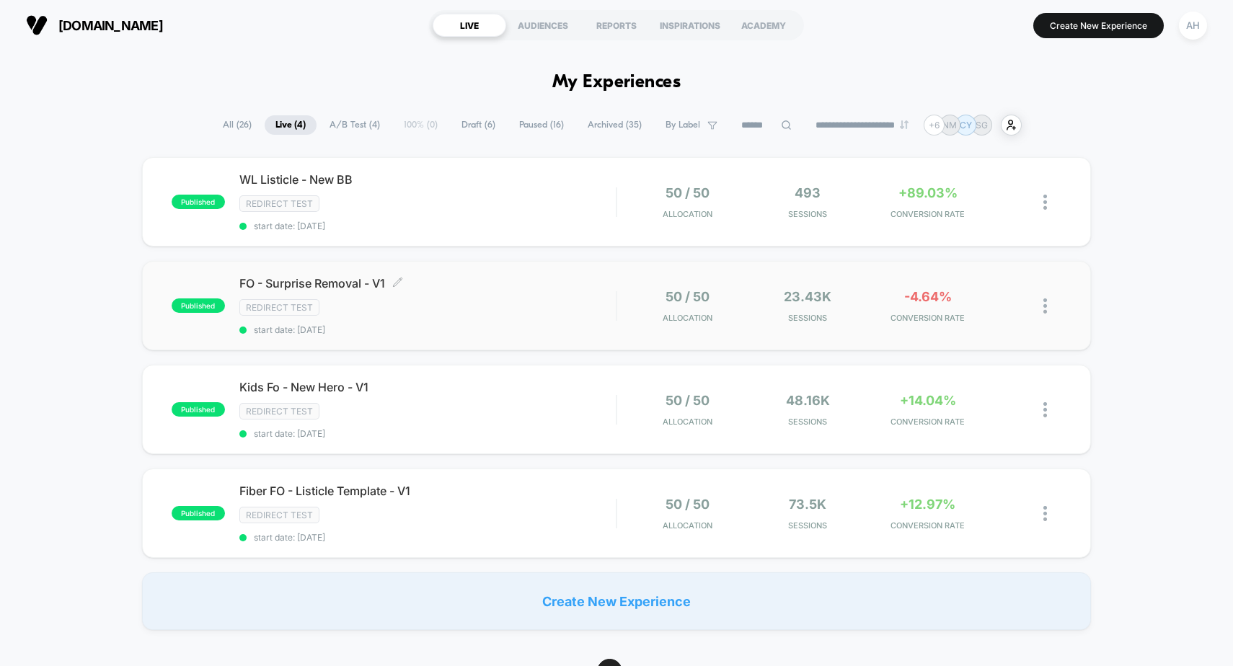
click at [507, 312] on div "Redirect Test" at bounding box center [427, 307] width 377 height 17
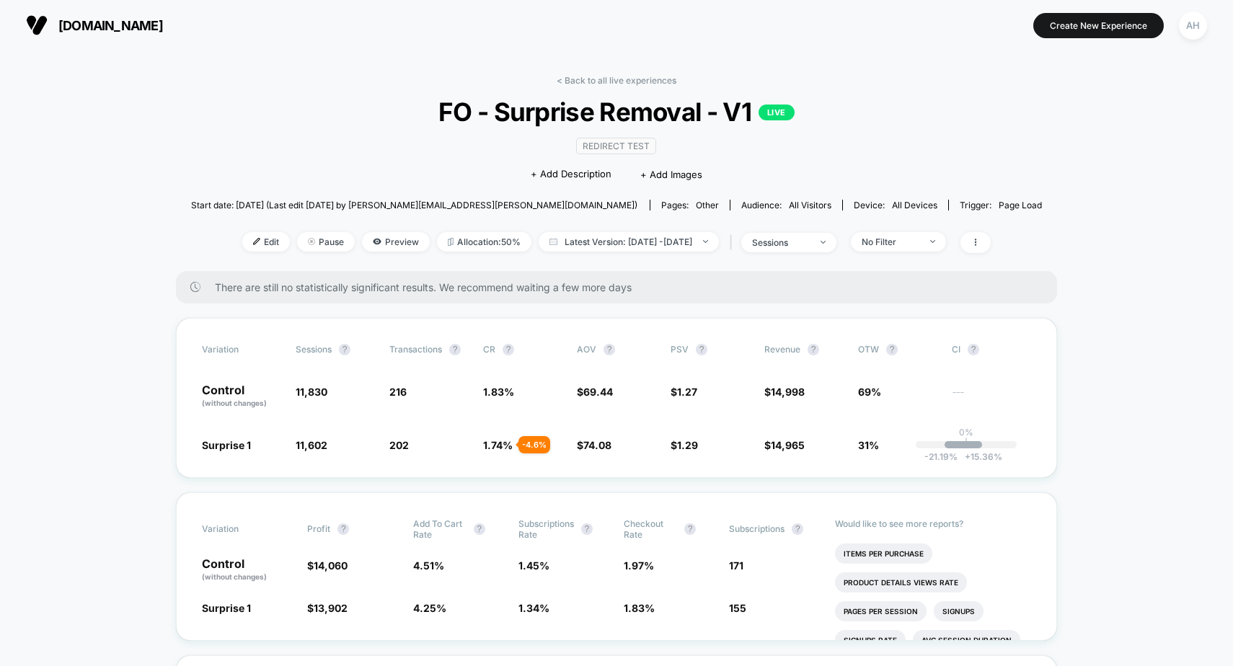
click at [583, 87] on div "< Back to all live experiences FO - Surprise Removal - V1 LIVE Redirect Test Cl…" at bounding box center [617, 173] width 852 height 196
click at [583, 86] on div "< Back to all live experiences FO - Surprise Removal - V1 LIVE Redirect Test Cl…" at bounding box center [617, 173] width 852 height 196
click at [584, 83] on link "< Back to all live experiences" at bounding box center [617, 80] width 120 height 11
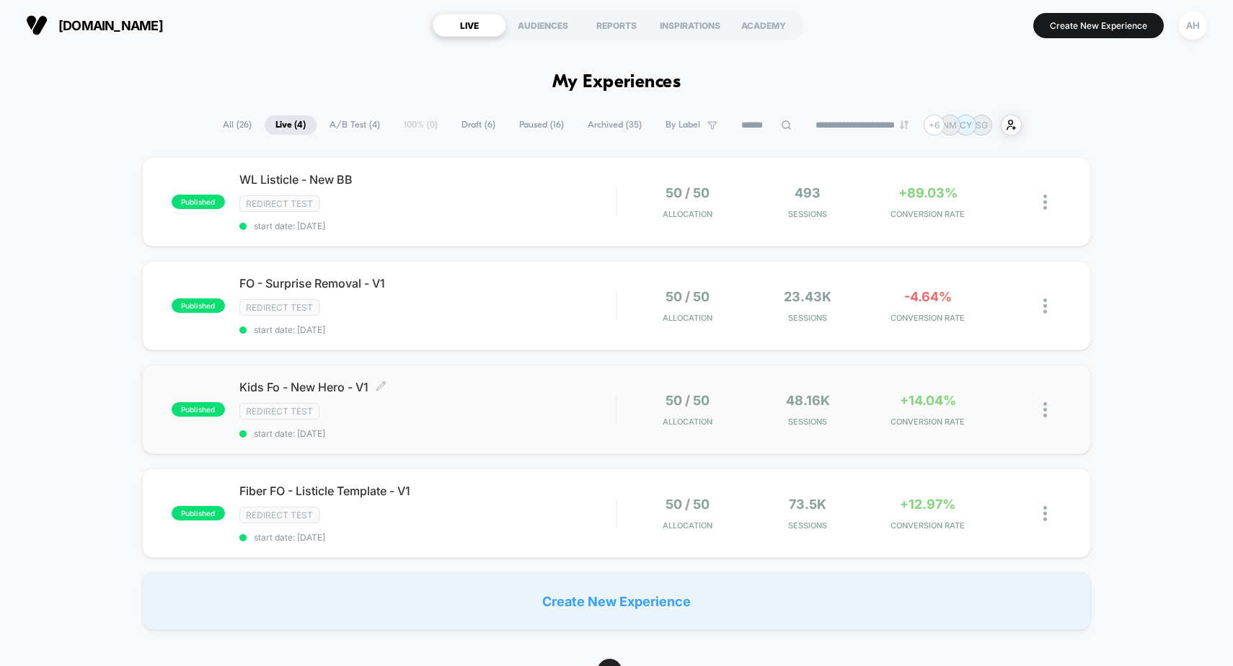
click at [496, 414] on div "Redirect Test" at bounding box center [427, 411] width 377 height 17
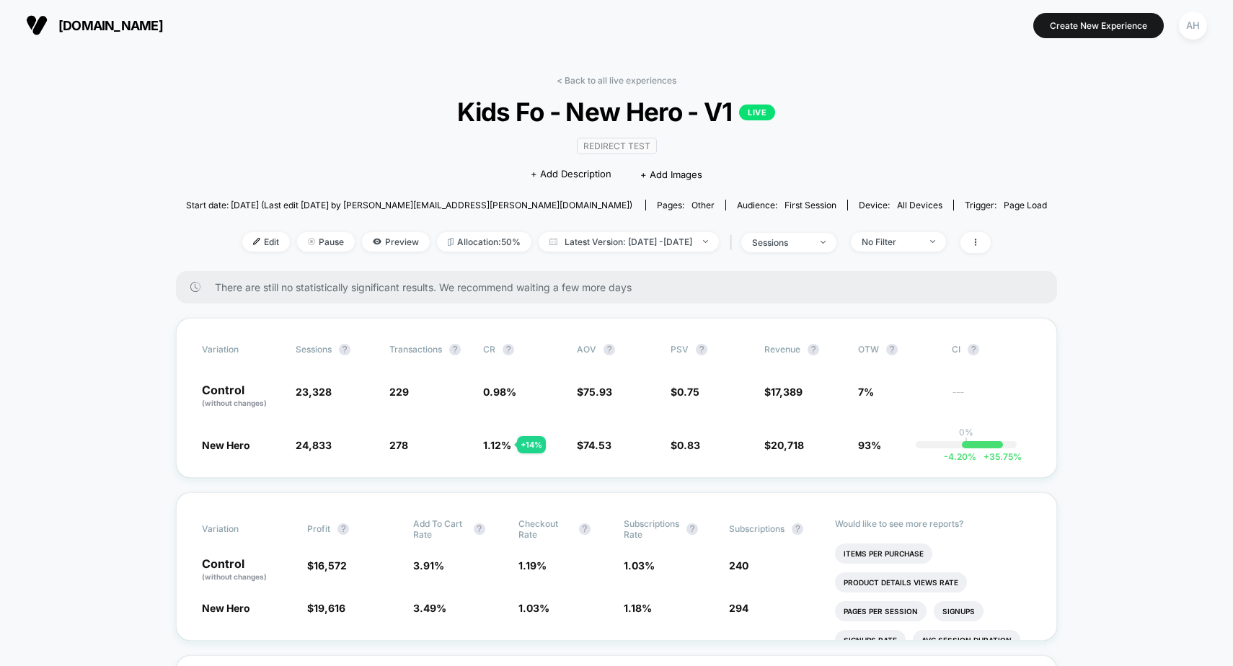
click at [649, 78] on link "< Back to all live experiences" at bounding box center [617, 80] width 120 height 11
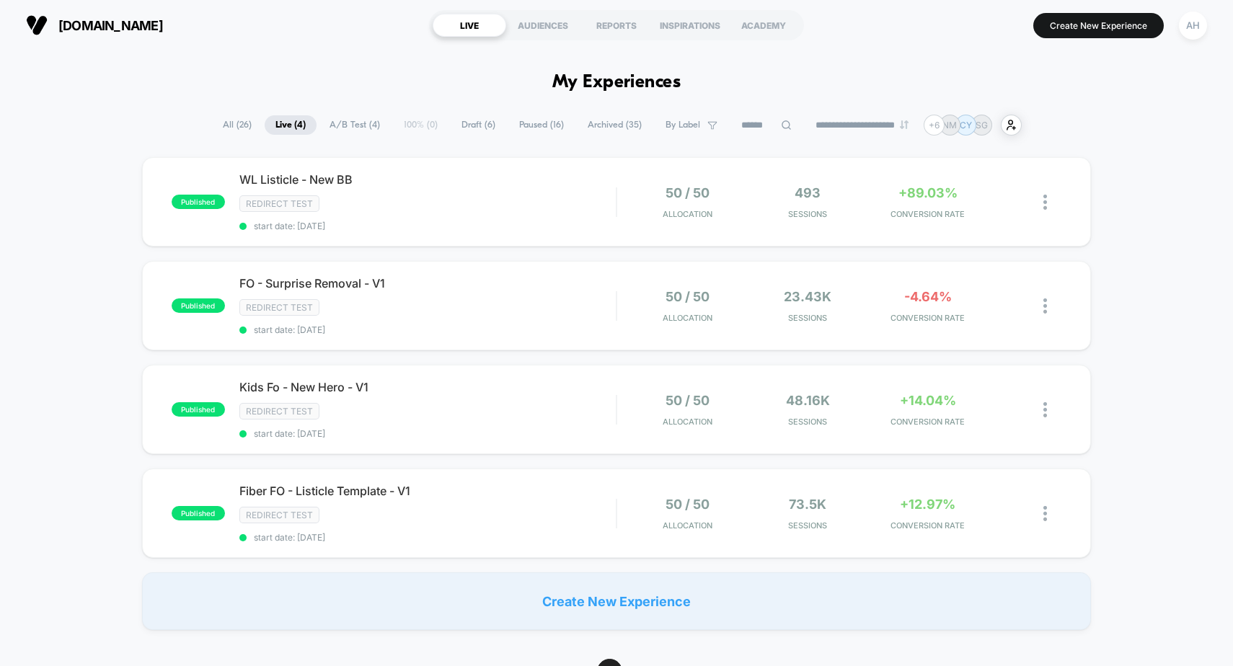
click at [616, 123] on span "Archived ( 35 )" at bounding box center [615, 124] width 76 height 19
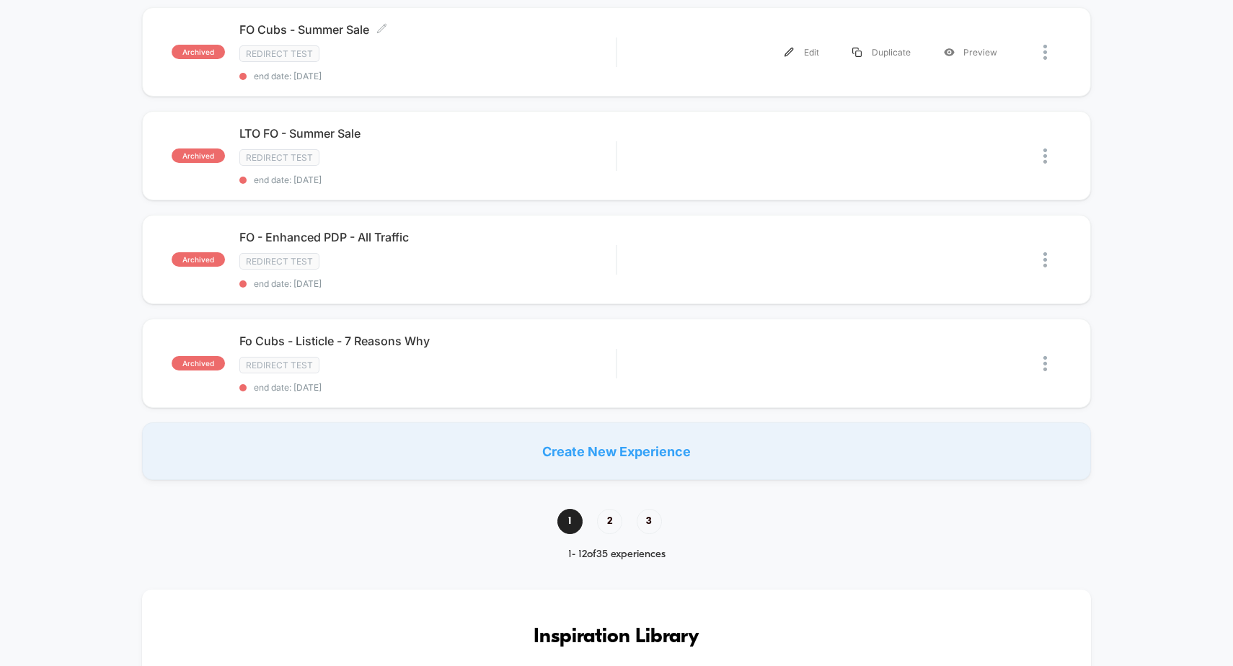
scroll to position [1237, 0]
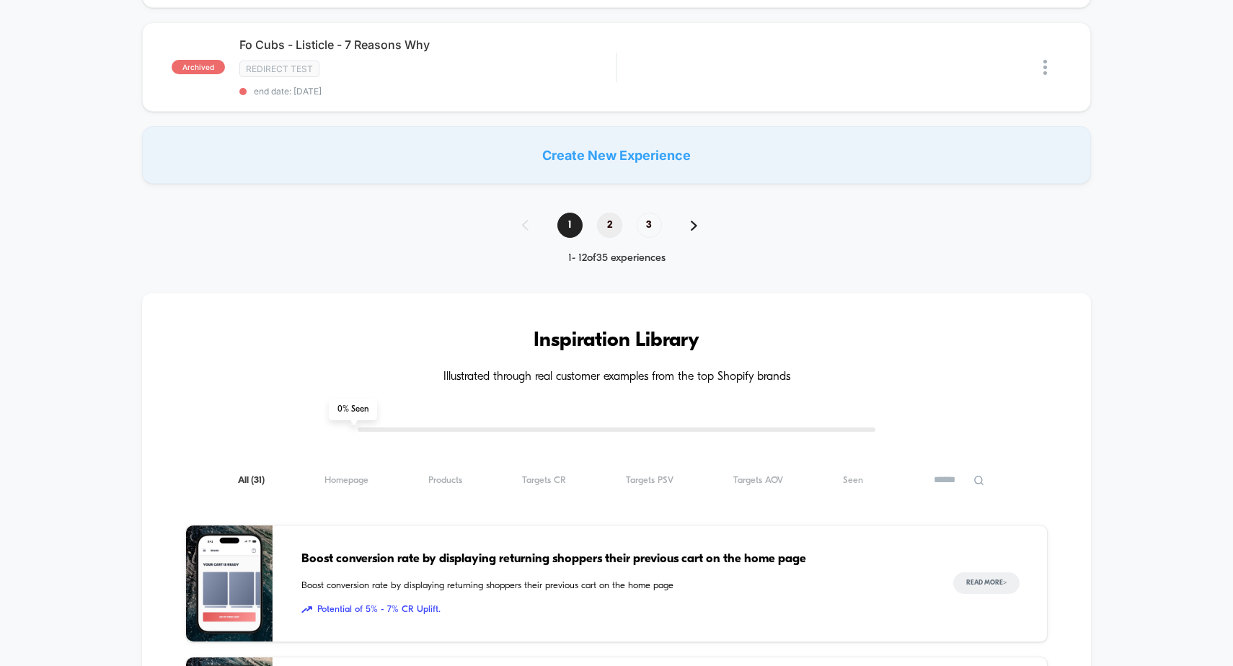
click at [609, 225] on span "2" at bounding box center [609, 225] width 25 height 25
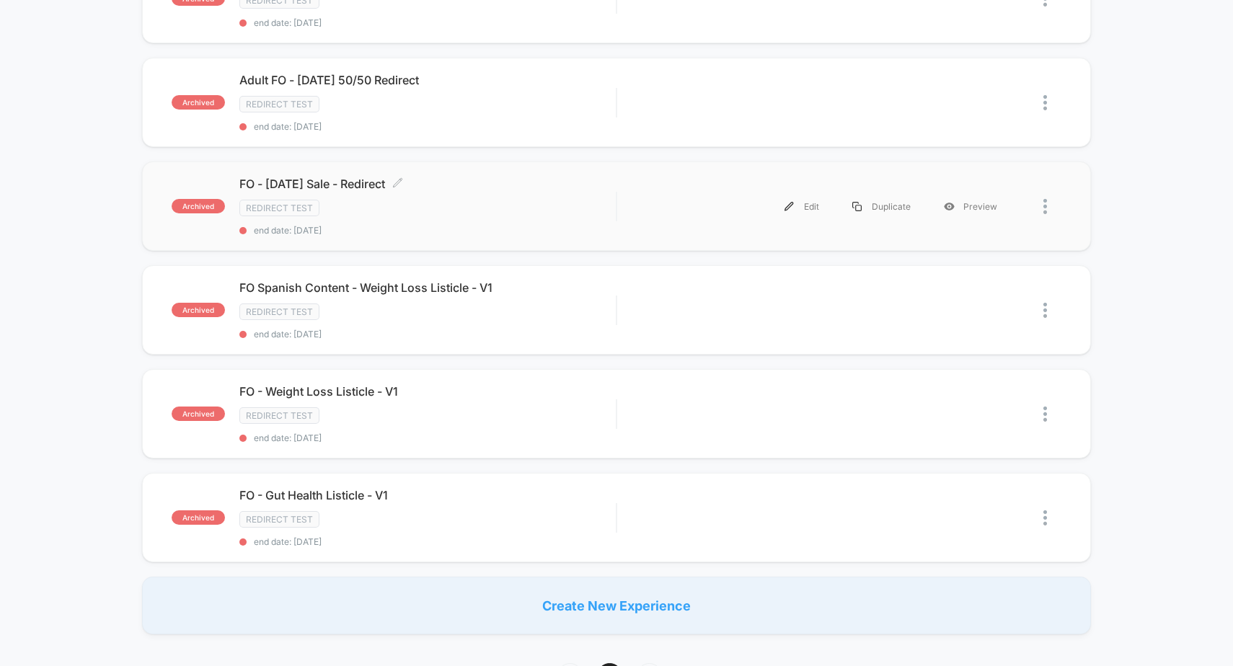
scroll to position [883, 0]
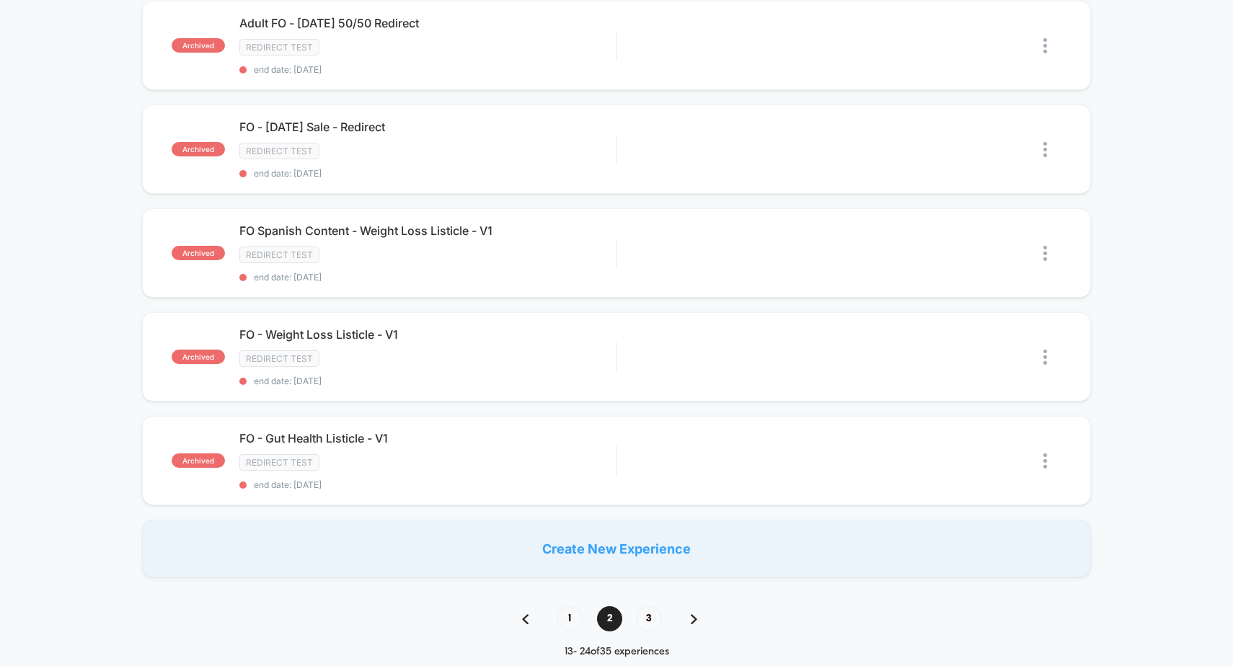
click at [574, 604] on div "**********" at bounding box center [616, 539] width 1233 height 2616
click at [562, 619] on span "1" at bounding box center [569, 618] width 25 height 25
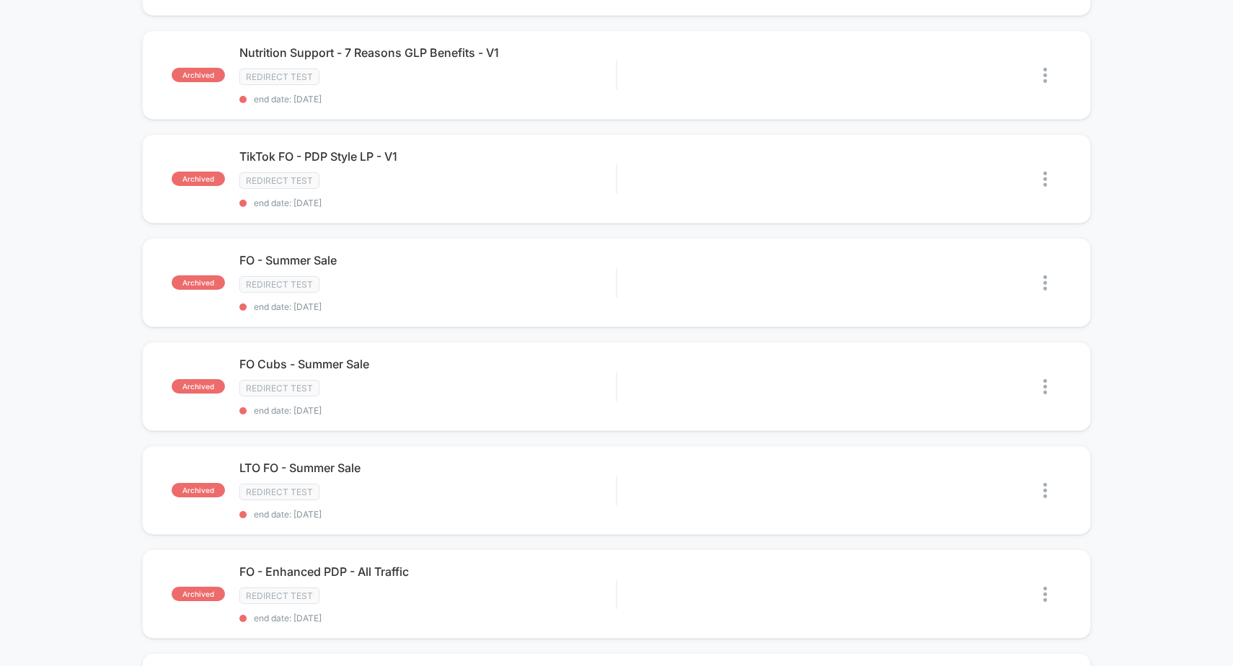
scroll to position [937, 0]
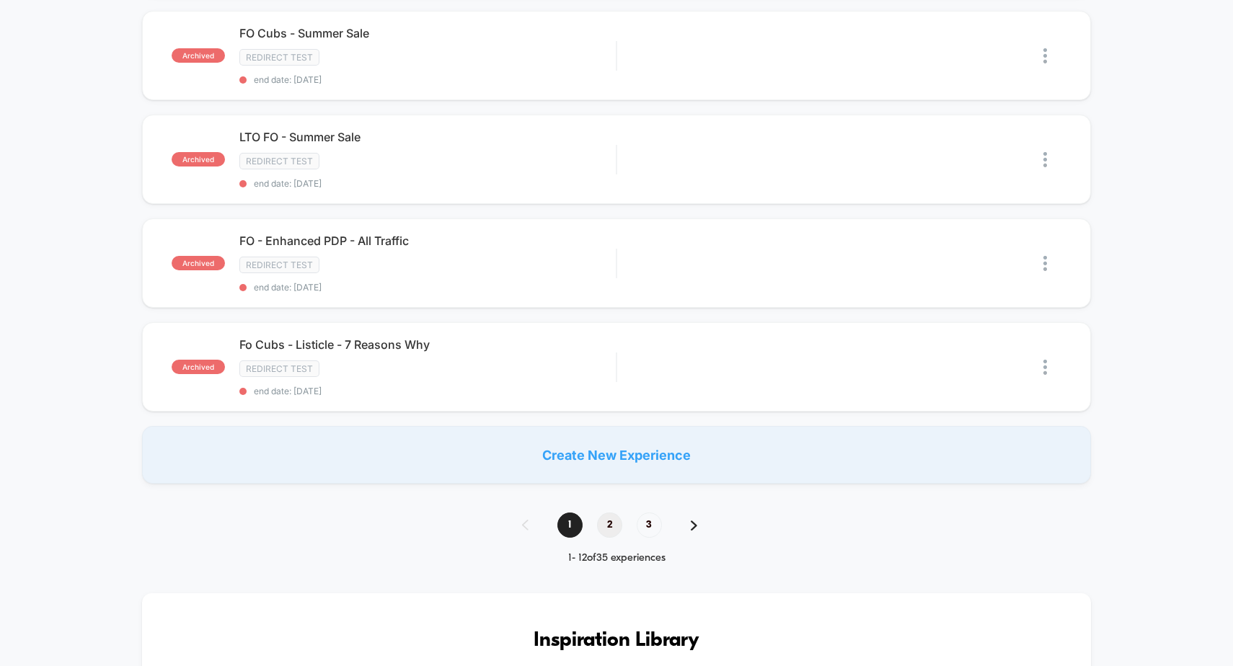
click at [619, 526] on span "2" at bounding box center [609, 525] width 25 height 25
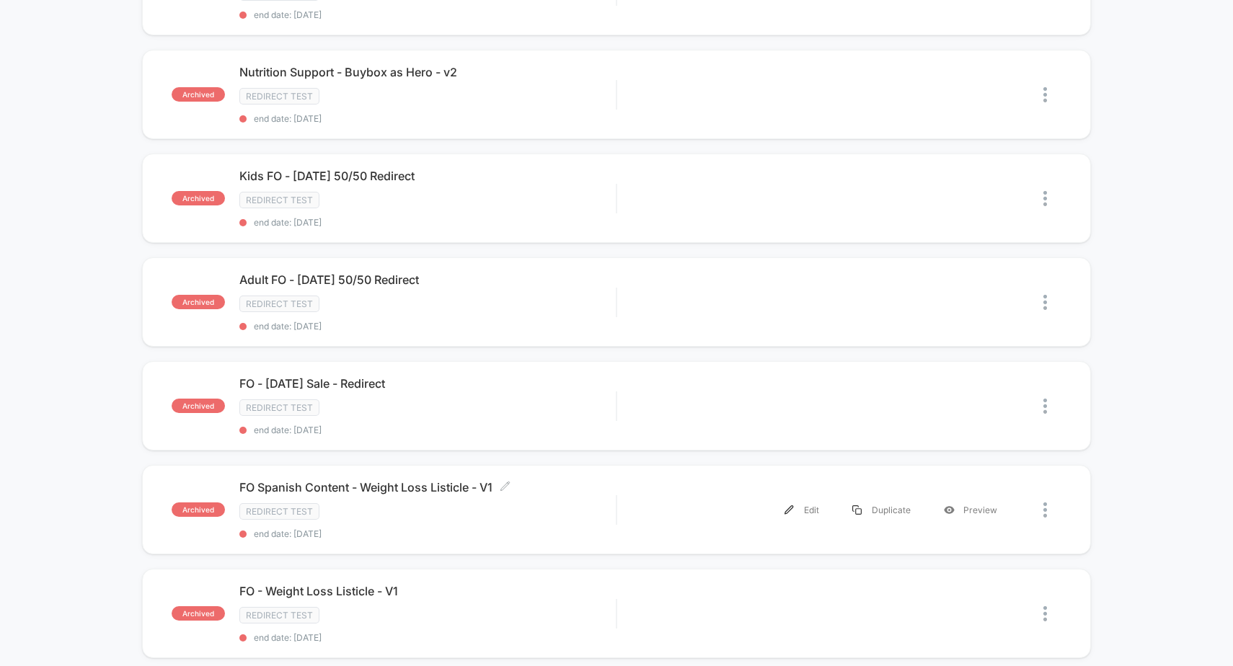
scroll to position [1007, 0]
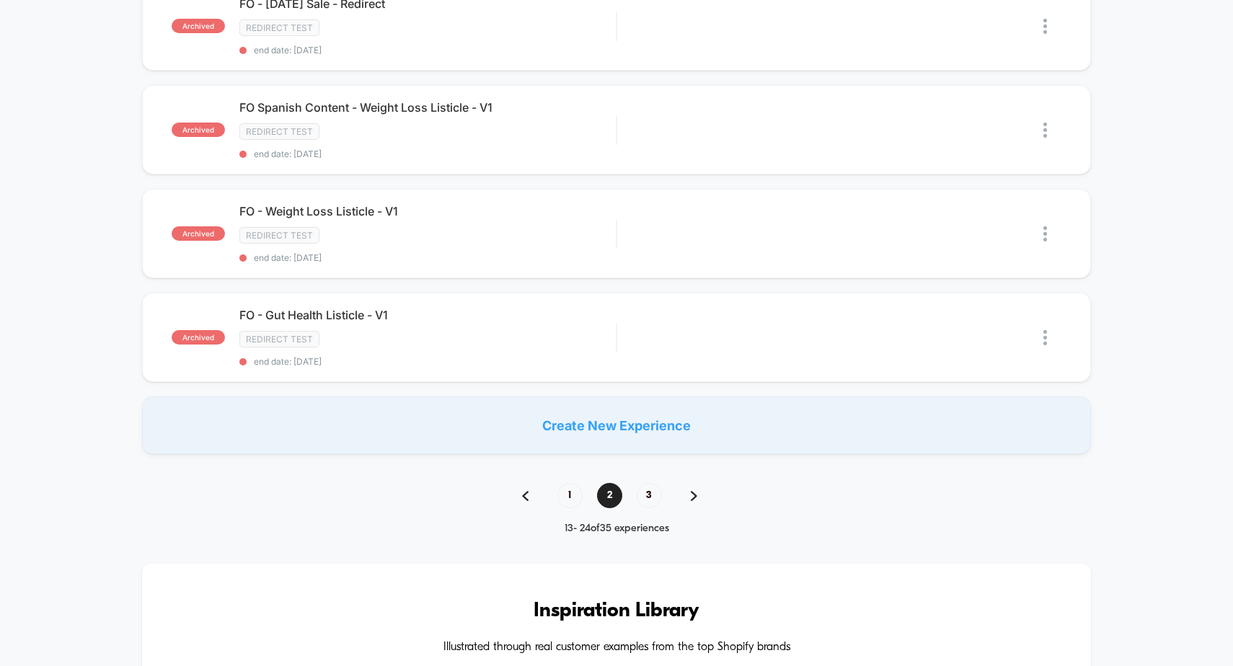
click at [637, 490] on div "1 2 3" at bounding box center [617, 495] width 218 height 25
click at [648, 498] on span "3" at bounding box center [649, 495] width 25 height 25
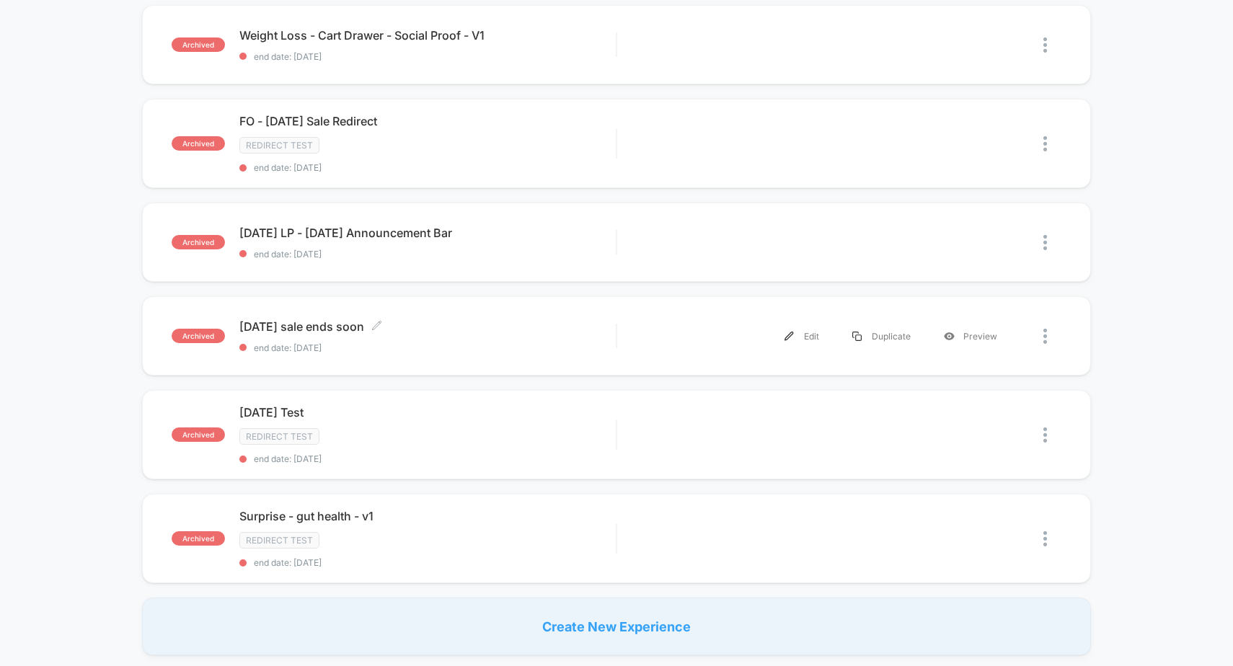
scroll to position [0, 0]
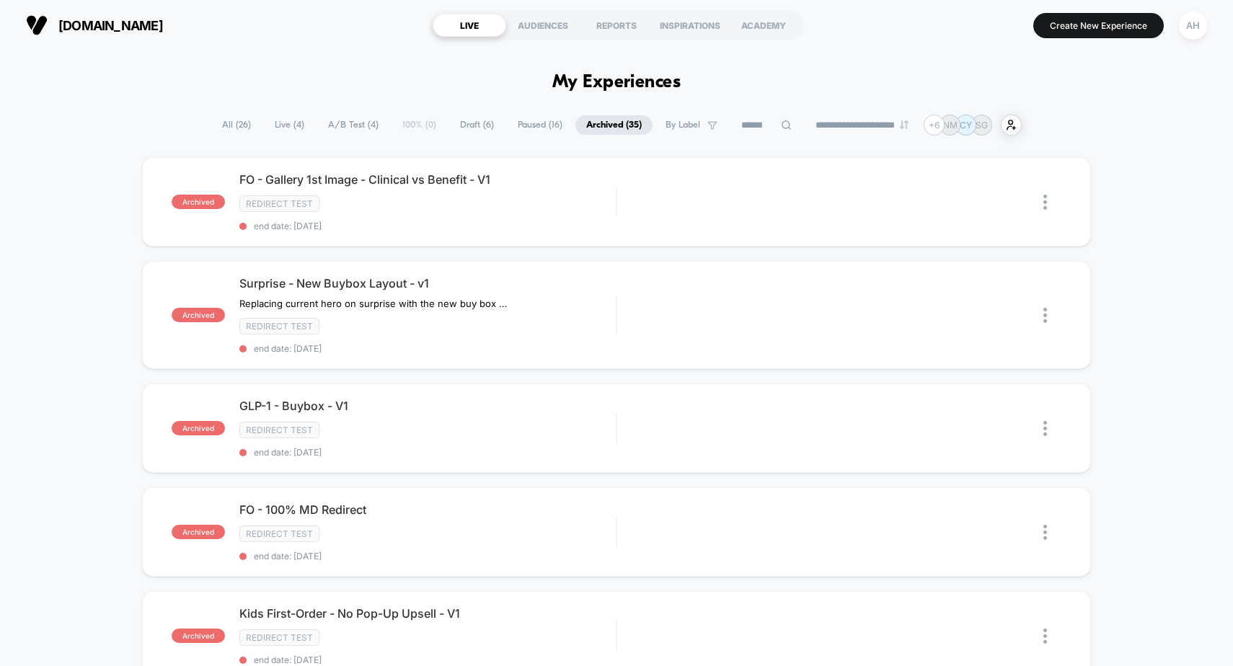
click at [211, 122] on span "All ( 26 )" at bounding box center [236, 124] width 50 height 19
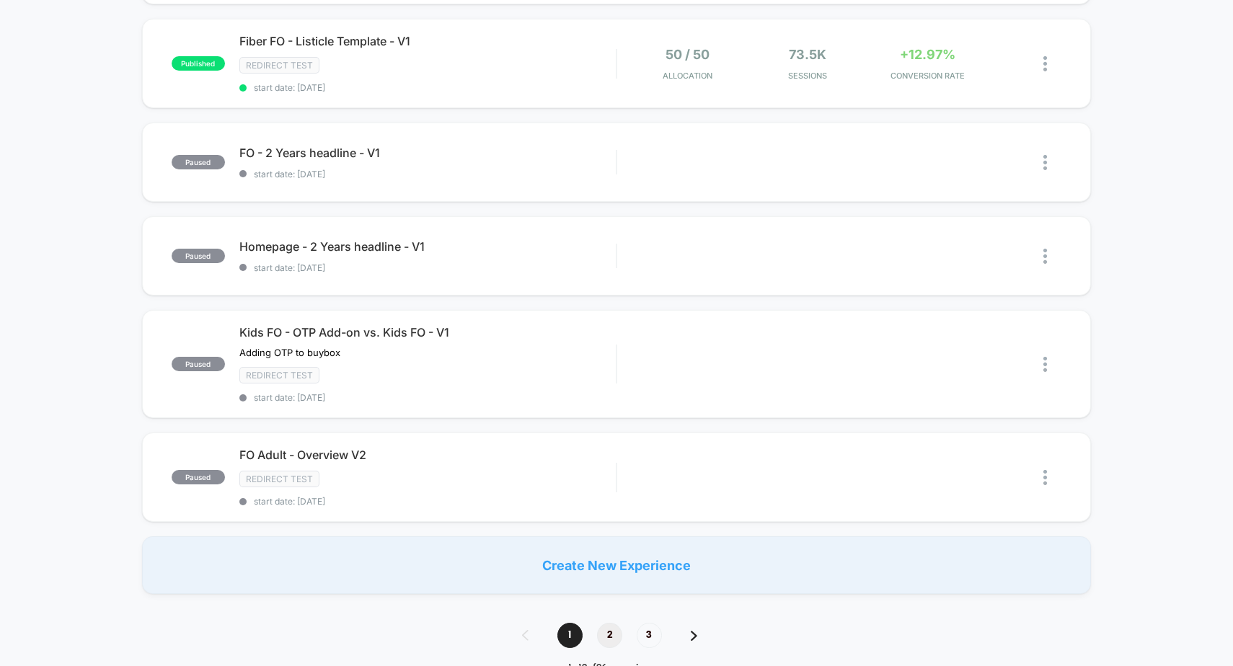
click at [601, 627] on span "2" at bounding box center [609, 635] width 25 height 25
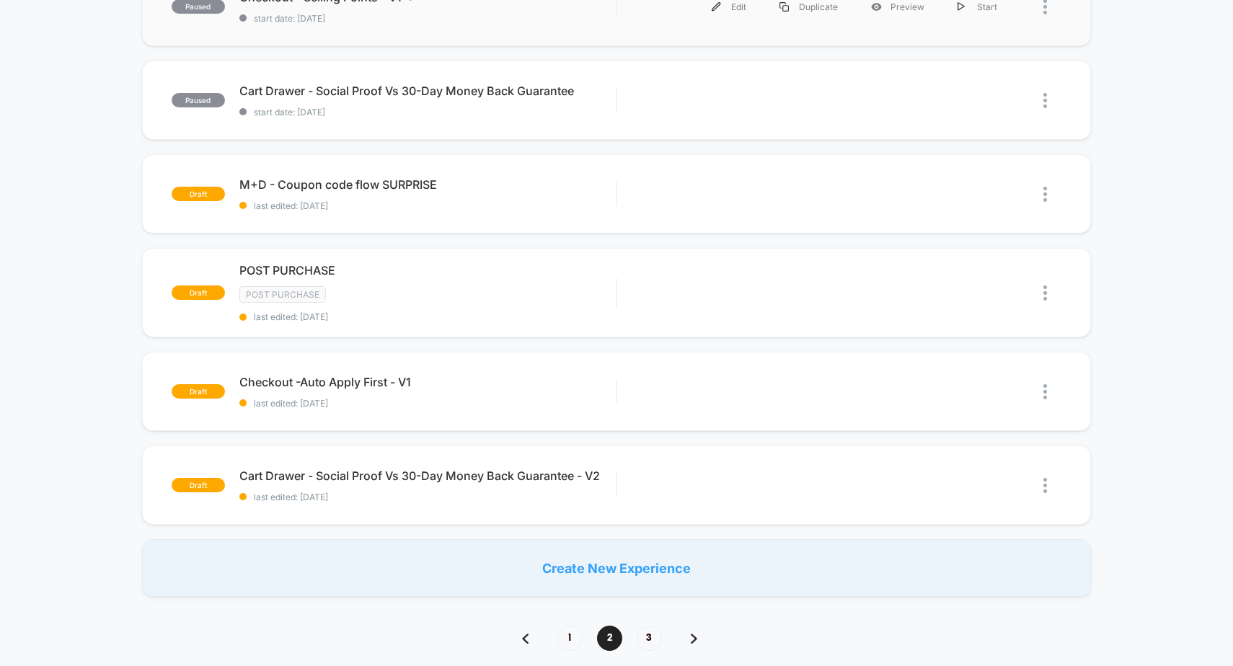
scroll to position [792, 0]
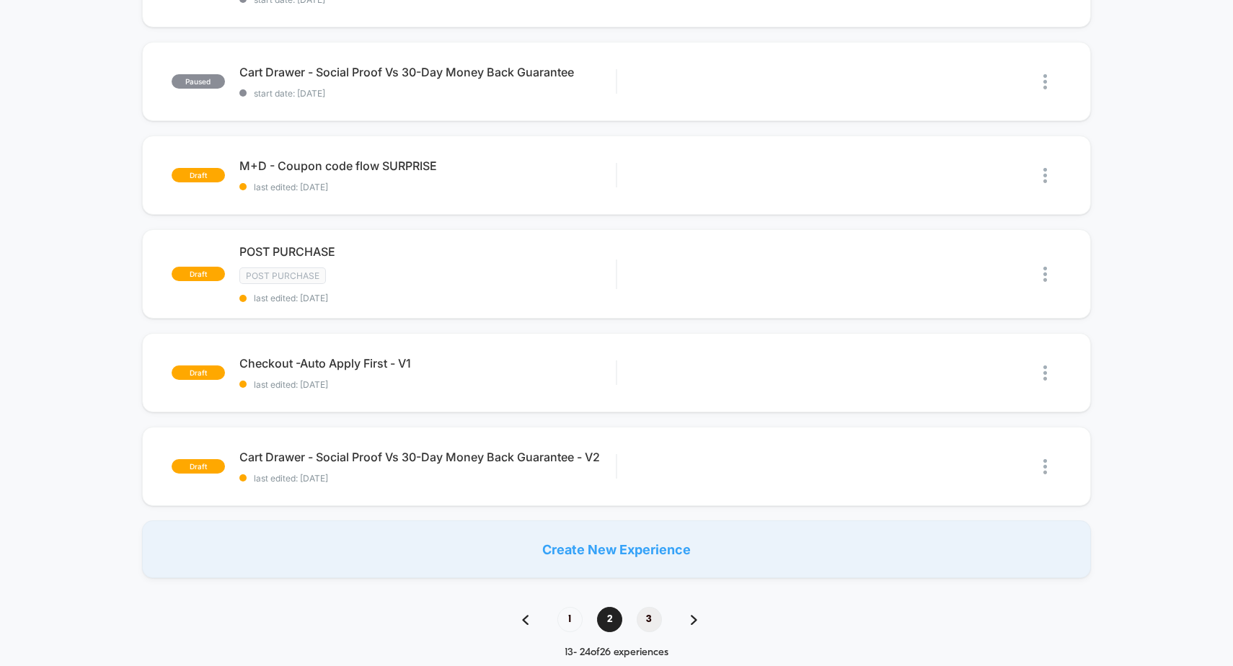
click at [648, 623] on span "3" at bounding box center [649, 619] width 25 height 25
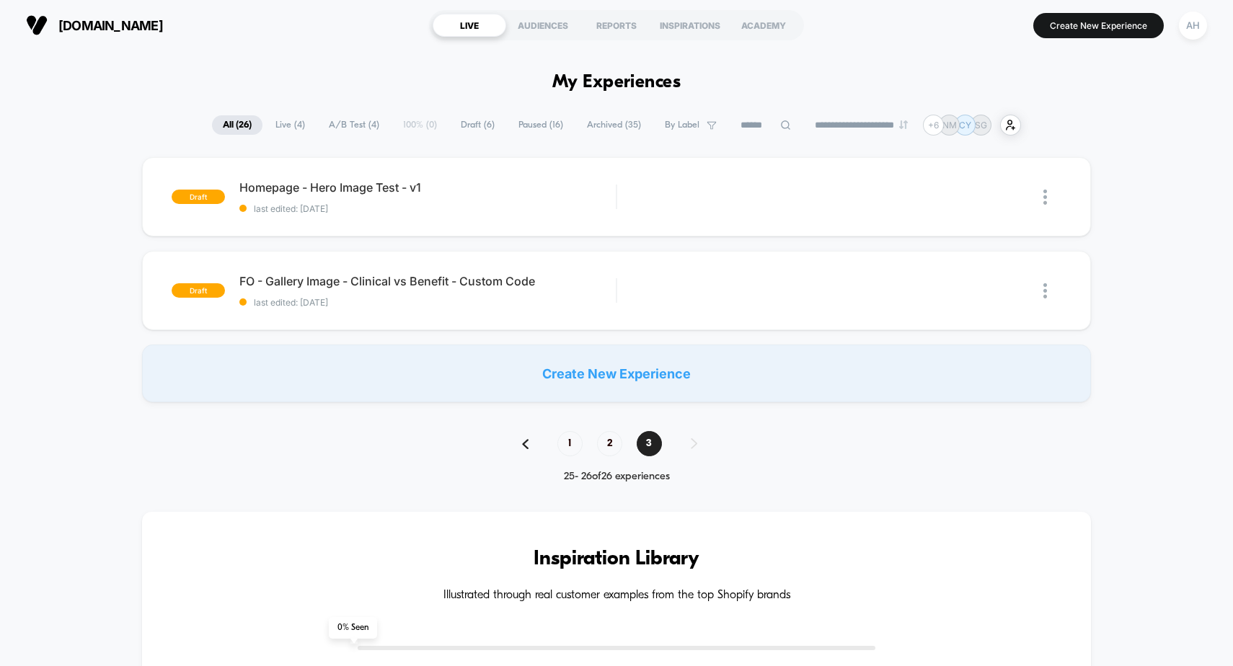
click at [284, 126] on span "Live ( 4 )" at bounding box center [290, 124] width 51 height 19
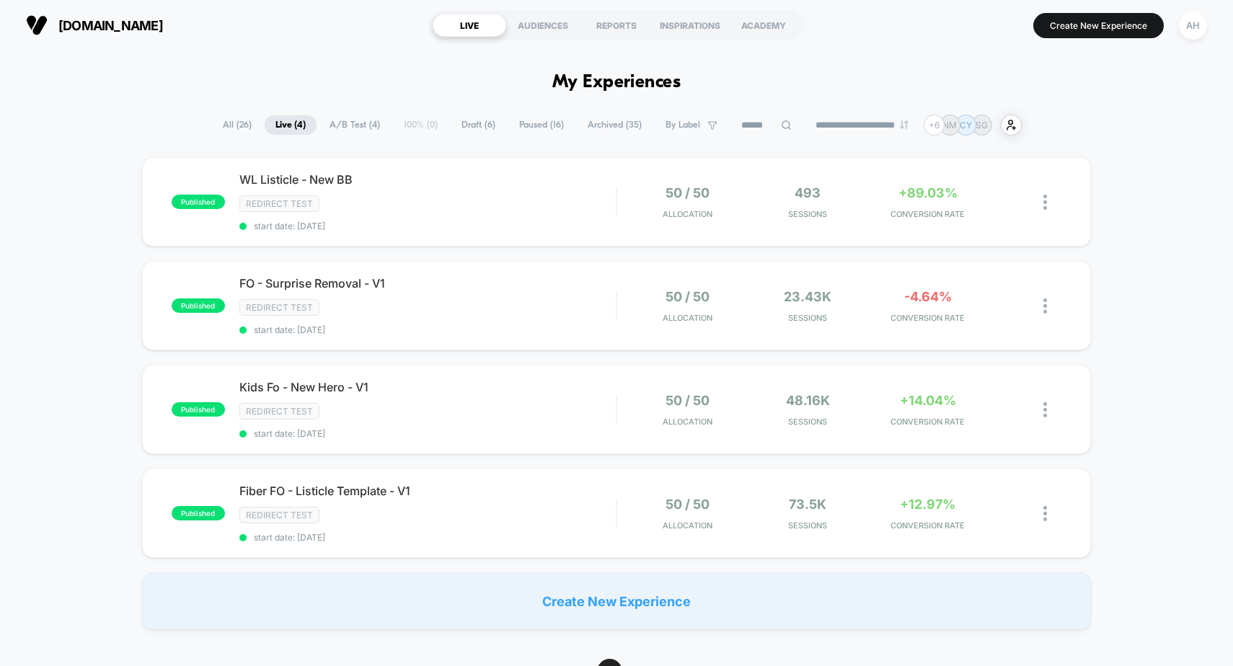
click at [348, 125] on span "A/B Test ( 4 )" at bounding box center [355, 124] width 72 height 19
click at [468, 127] on span "Draft ( 6 )" at bounding box center [479, 124] width 56 height 19
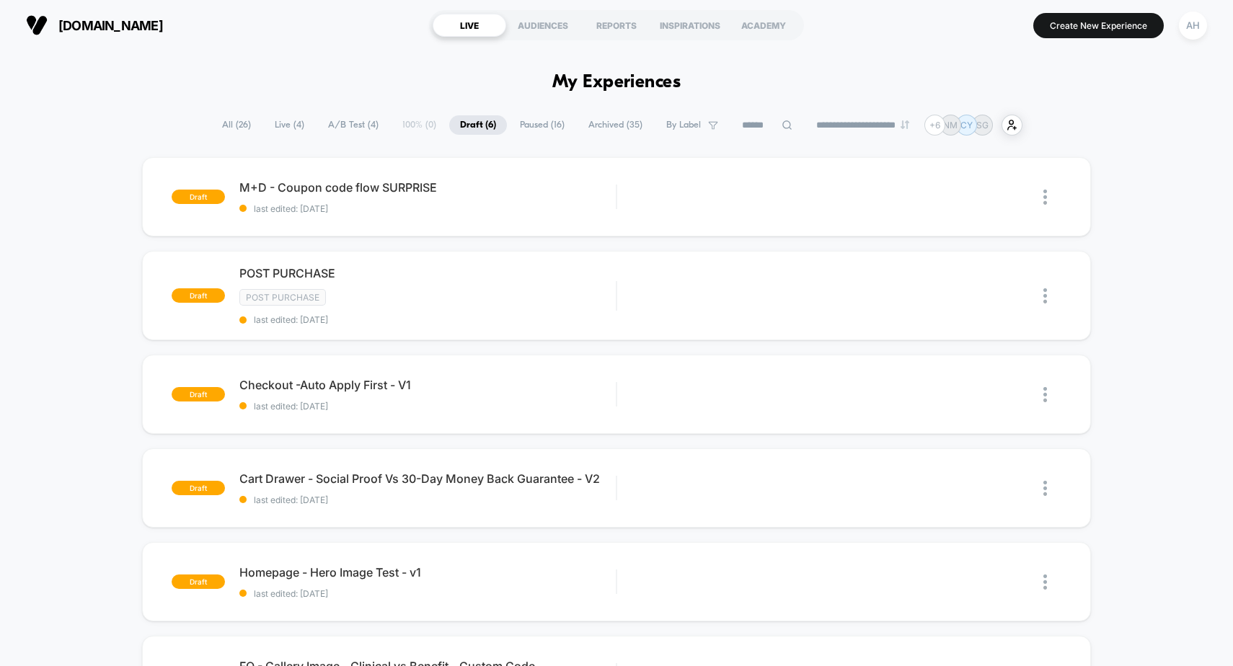
click at [543, 126] on span "Paused ( 16 )" at bounding box center [542, 124] width 66 height 19
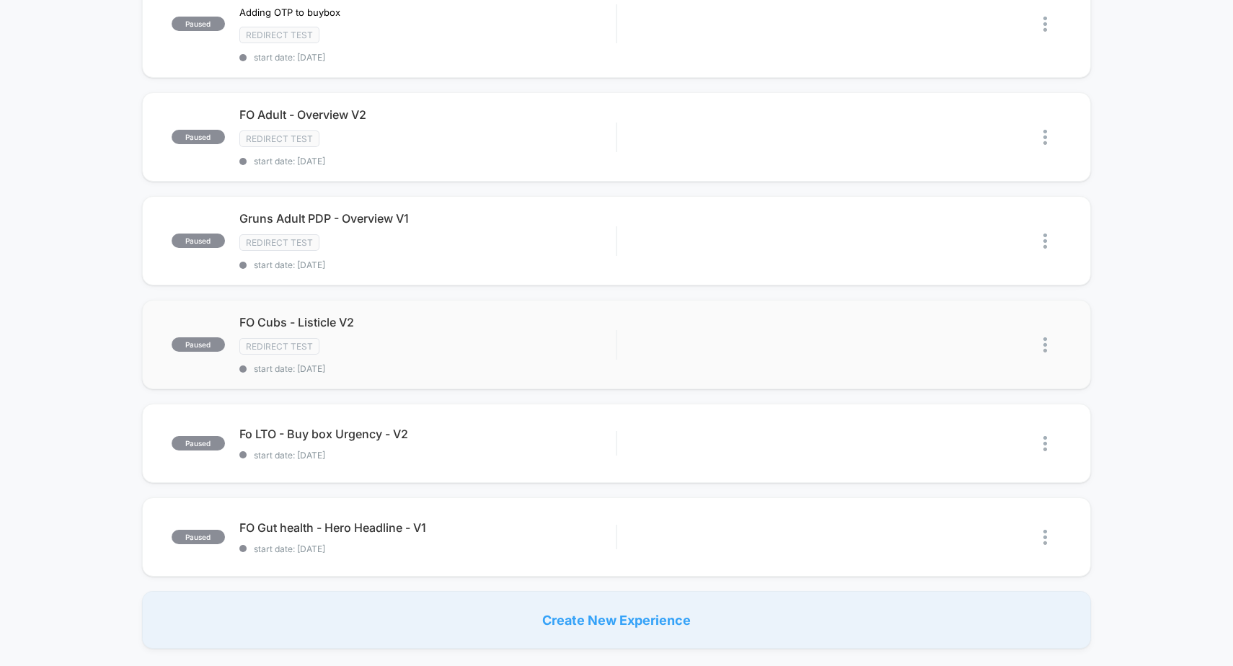
scroll to position [854, 0]
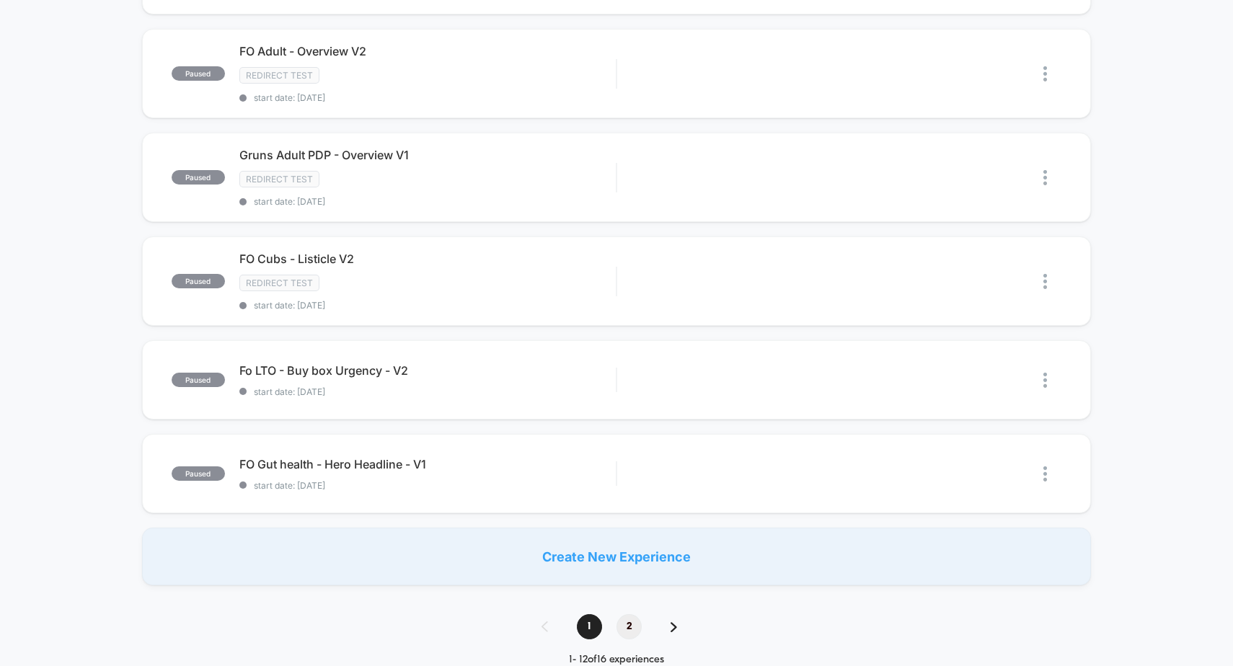
click at [621, 624] on span "2" at bounding box center [629, 626] width 25 height 25
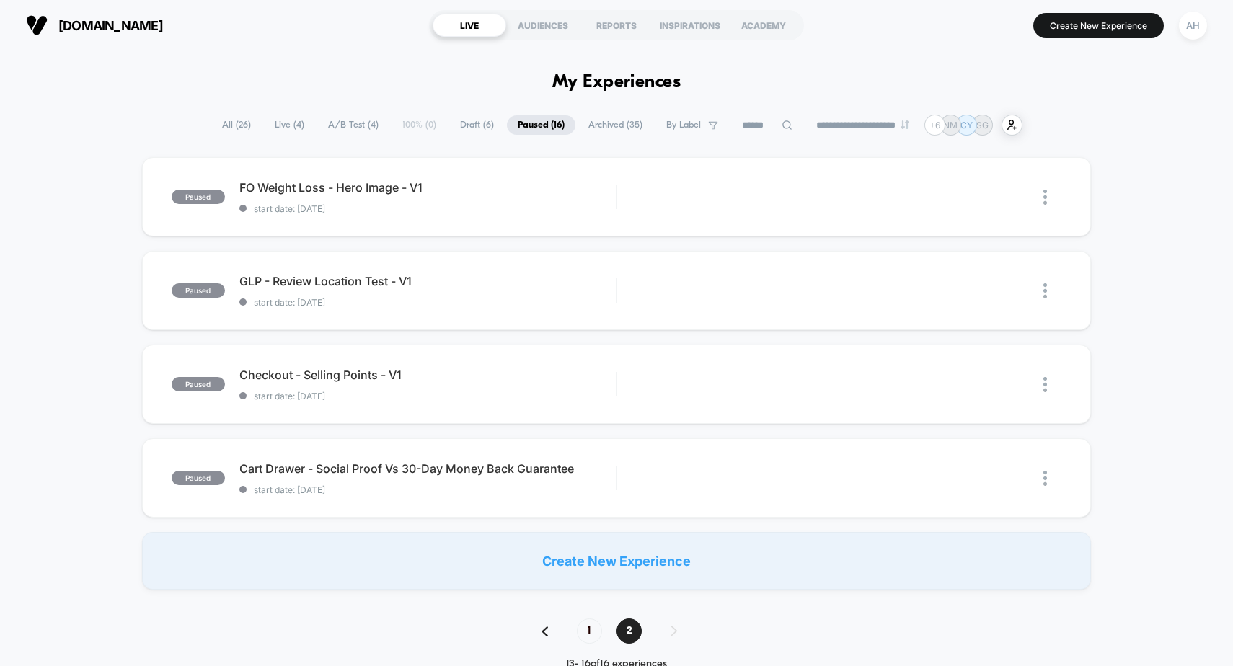
click at [601, 127] on span "Archived ( 35 )" at bounding box center [616, 124] width 76 height 19
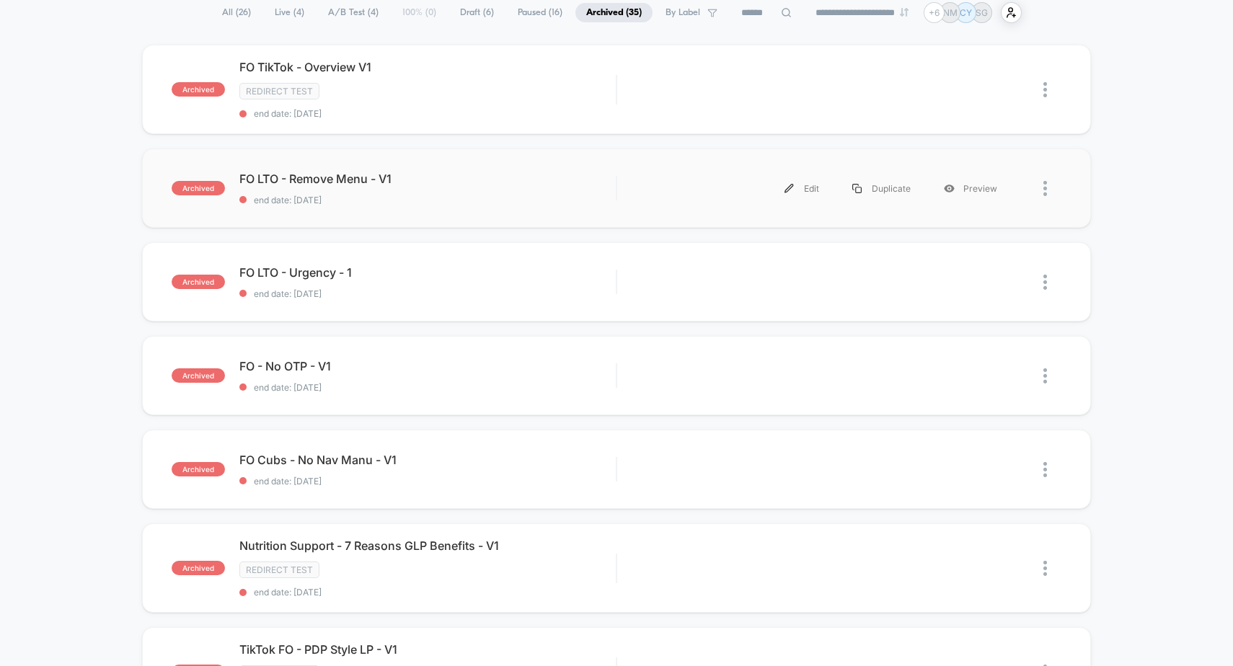
scroll to position [131, 0]
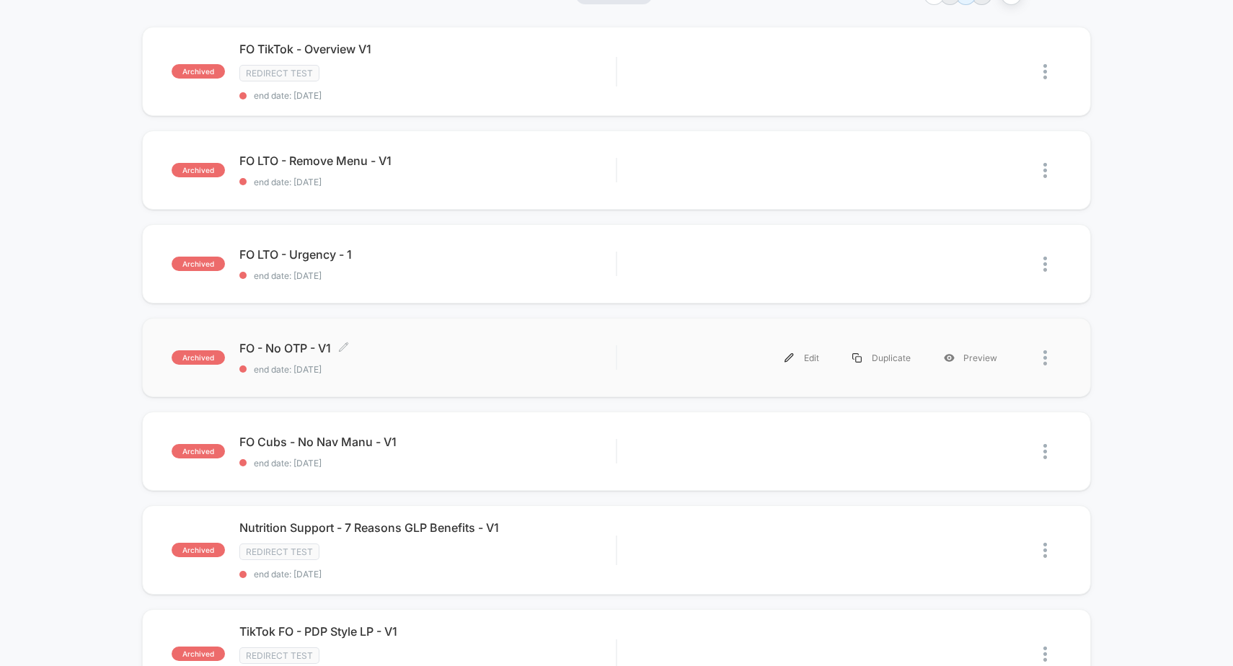
click at [474, 348] on span "FO - No OTP - V1 Click to edit experience details" at bounding box center [427, 348] width 377 height 14
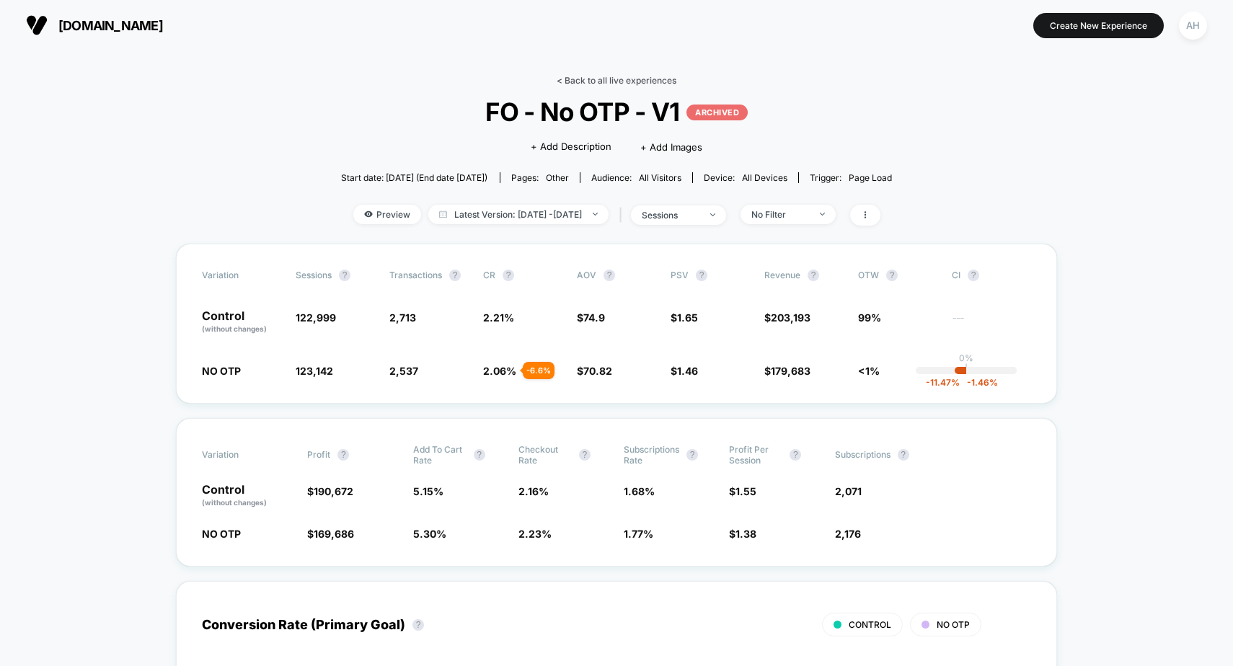
click at [578, 76] on link "< Back to all live experiences" at bounding box center [617, 80] width 120 height 11
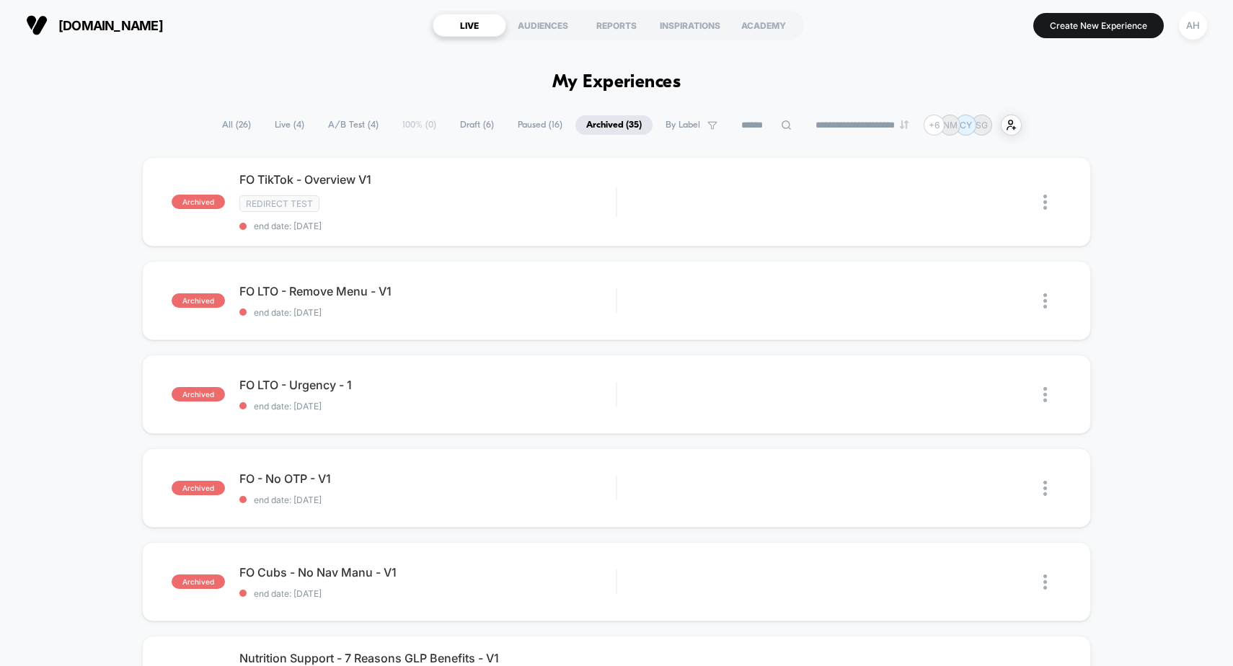
click at [244, 116] on span "All ( 26 )" at bounding box center [236, 124] width 50 height 19
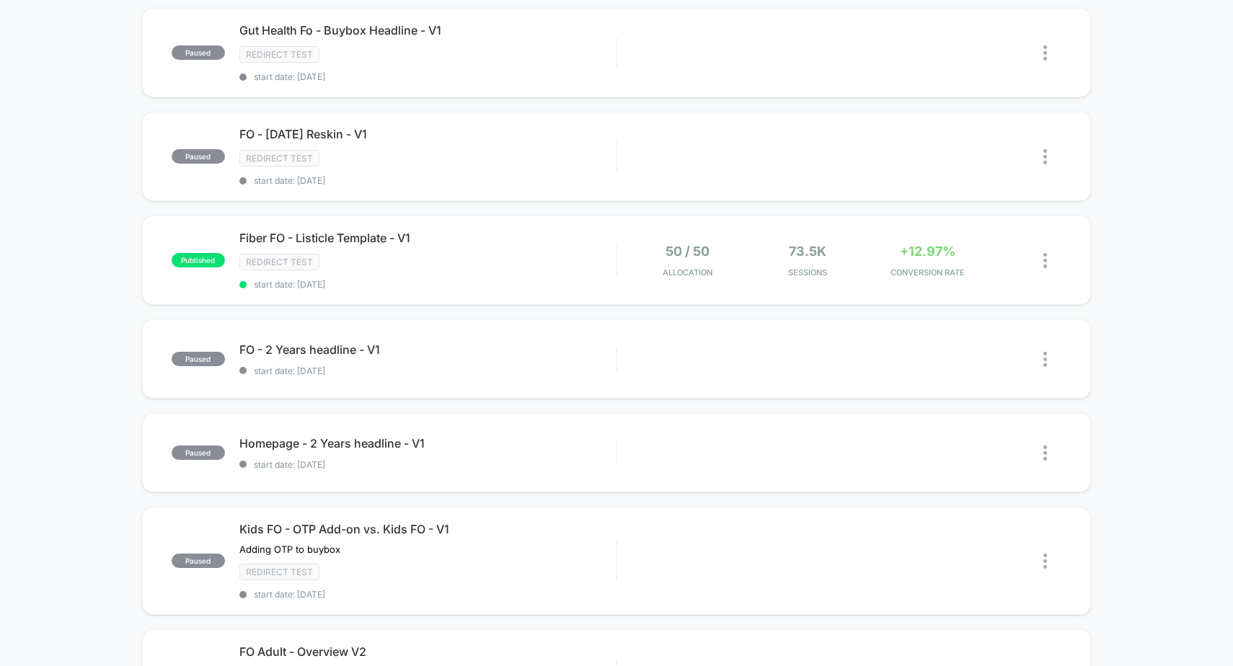
scroll to position [235, 0]
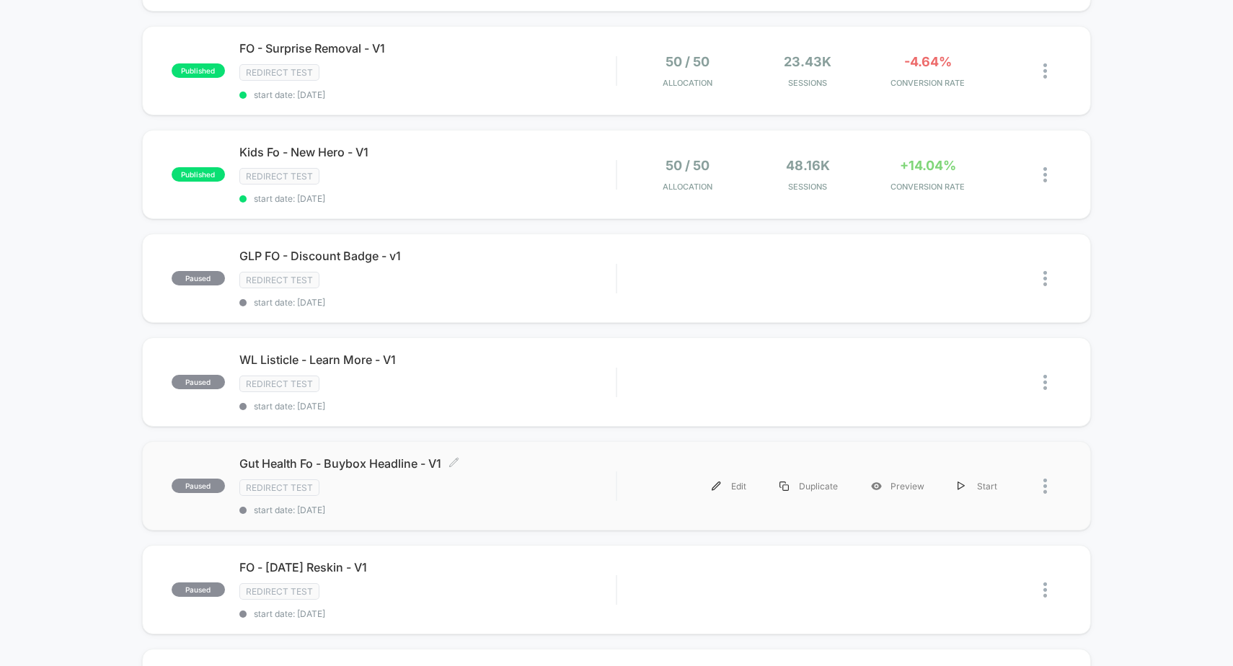
click at [557, 482] on div "Redirect Test" at bounding box center [427, 488] width 377 height 17
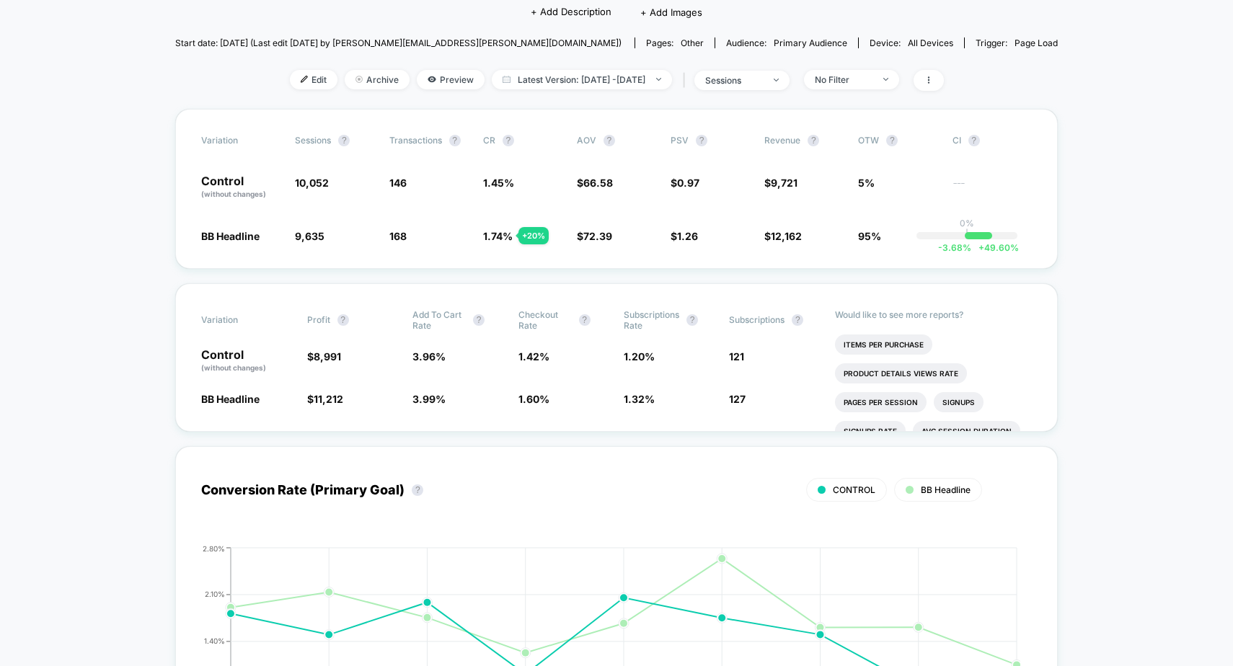
scroll to position [15, 0]
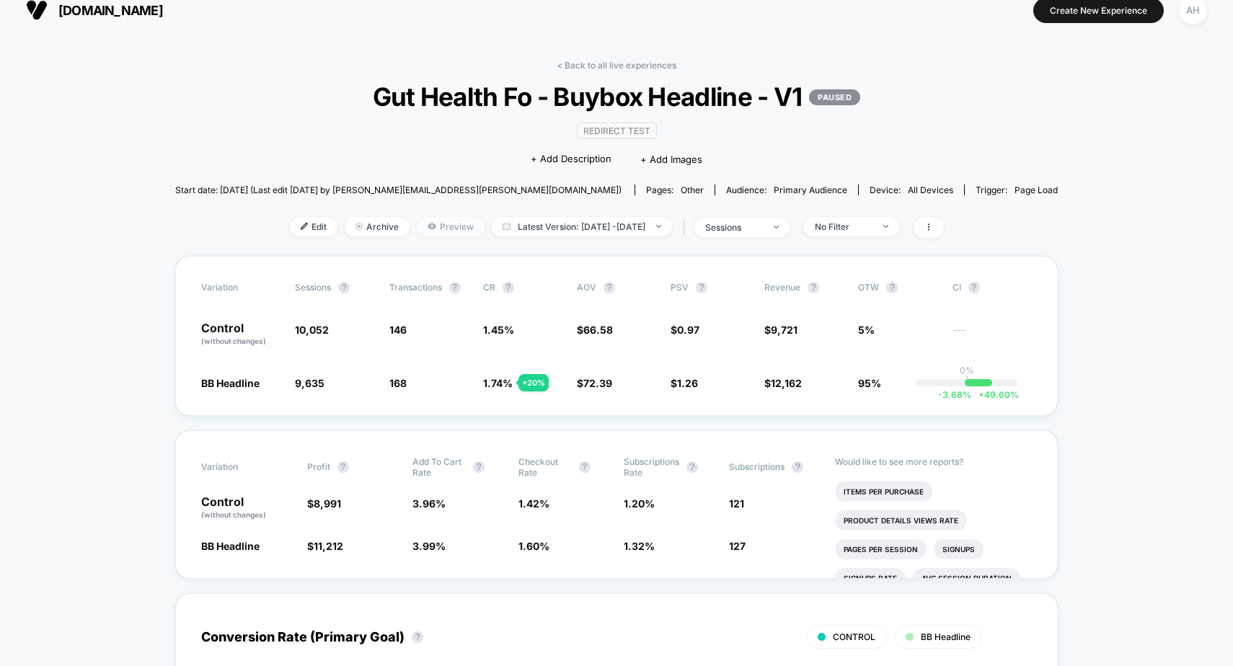
click at [425, 230] on span "Preview" at bounding box center [451, 226] width 68 height 19
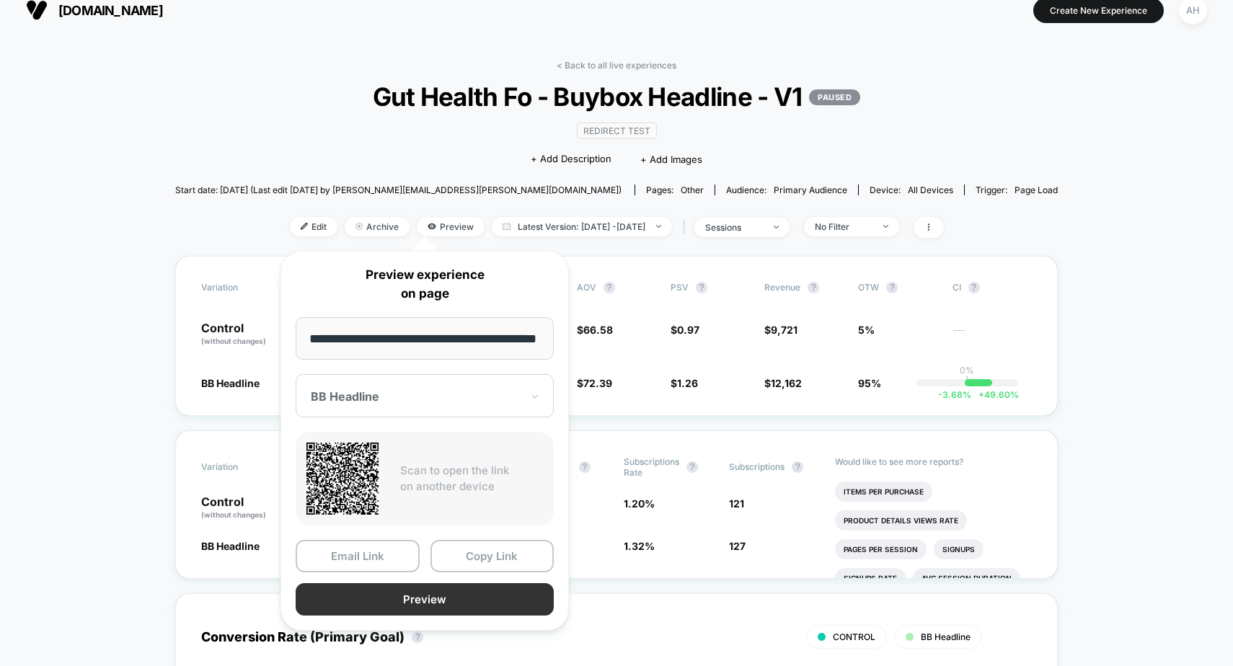
scroll to position [0, 0]
click at [449, 594] on button "Preview" at bounding box center [425, 599] width 258 height 32
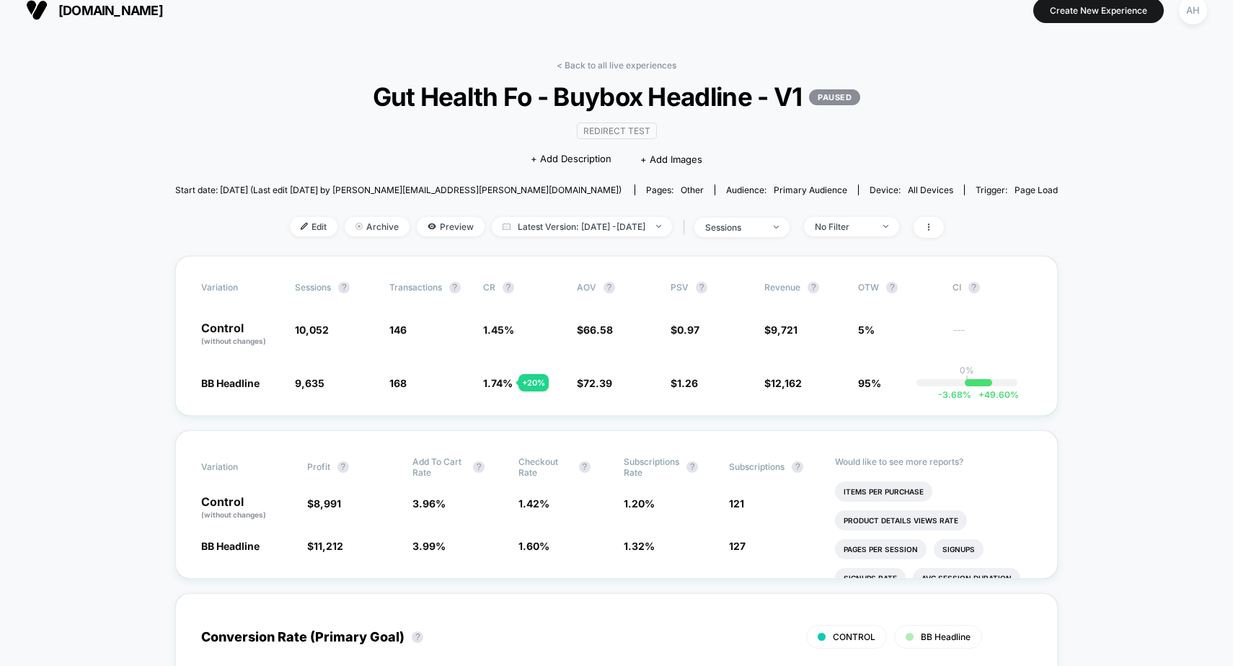
click at [301, 158] on div "< Back to all live experiences Gut Health Fo - Buybox Headline - V1 PAUSED Redi…" at bounding box center [616, 158] width 883 height 196
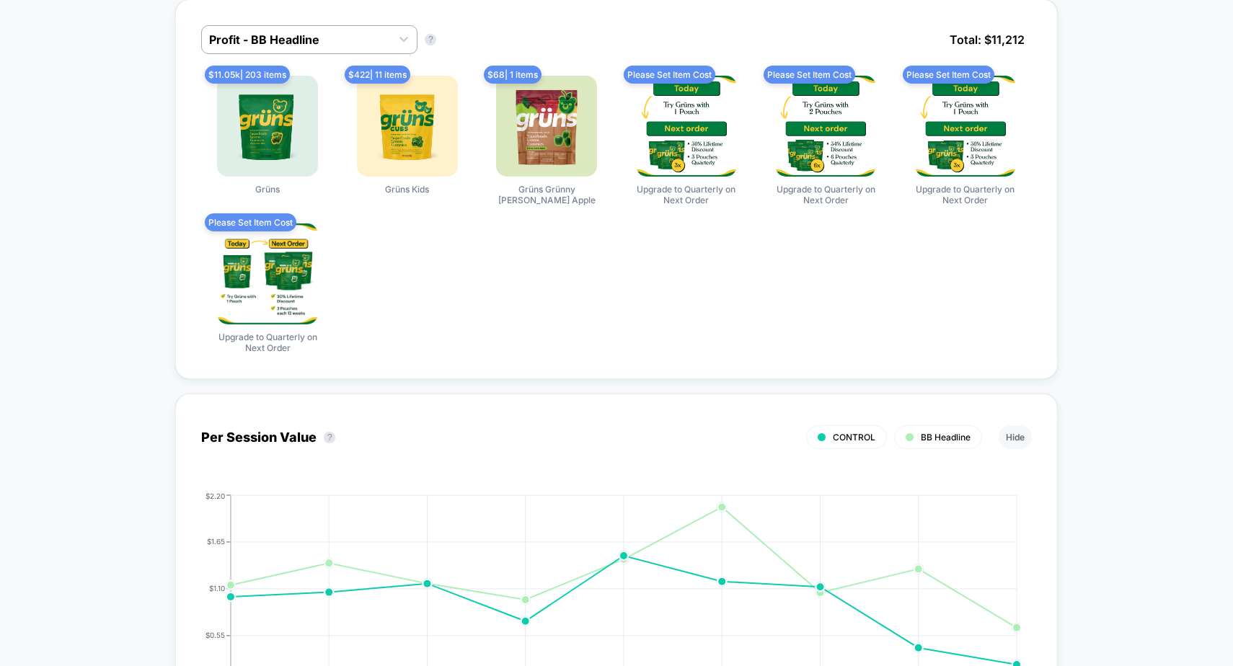
scroll to position [1196, 0]
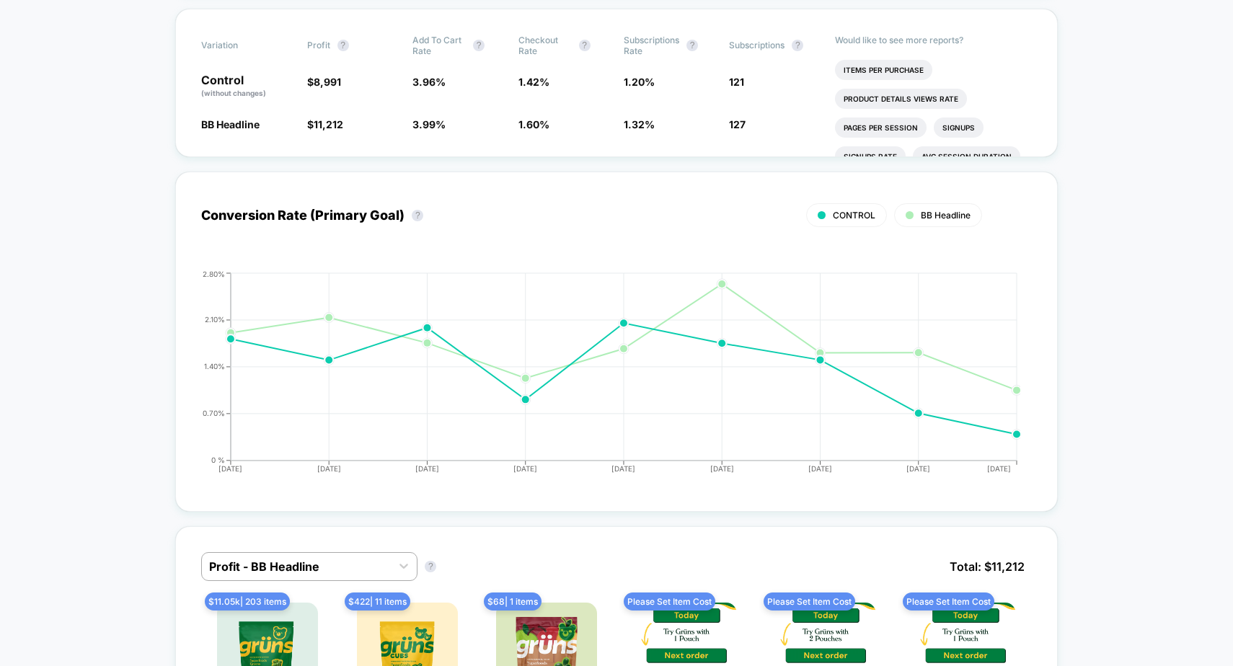
scroll to position [0, 0]
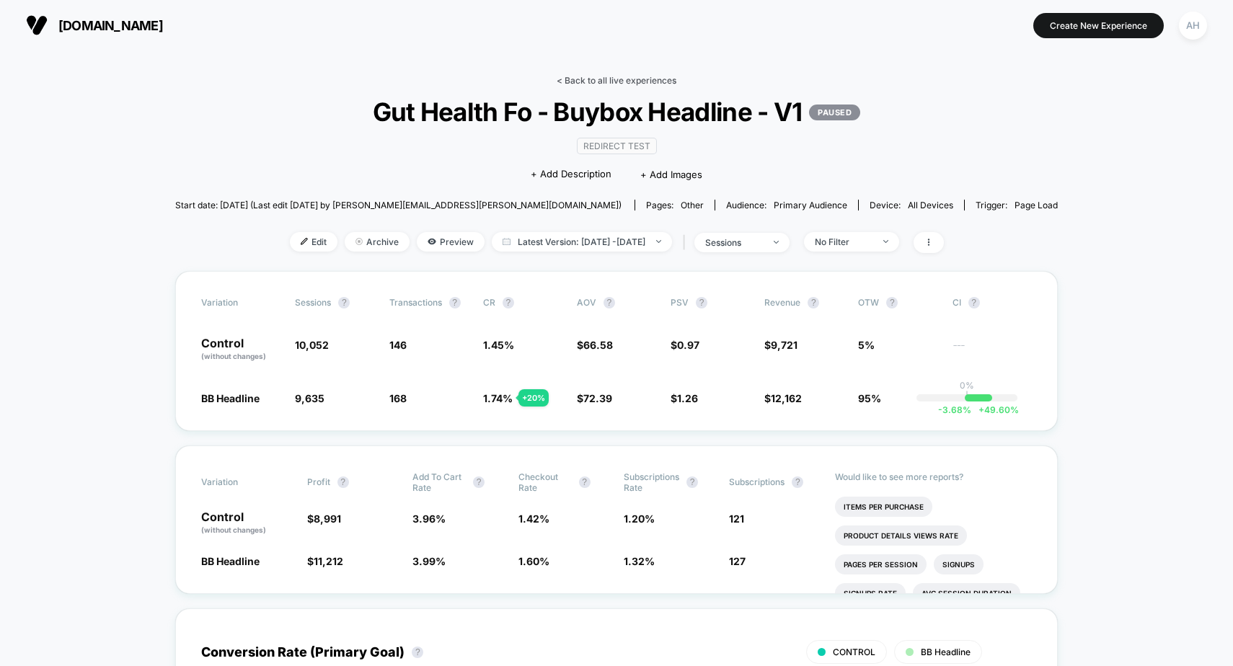
click at [619, 81] on link "< Back to all live experiences" at bounding box center [617, 80] width 120 height 11
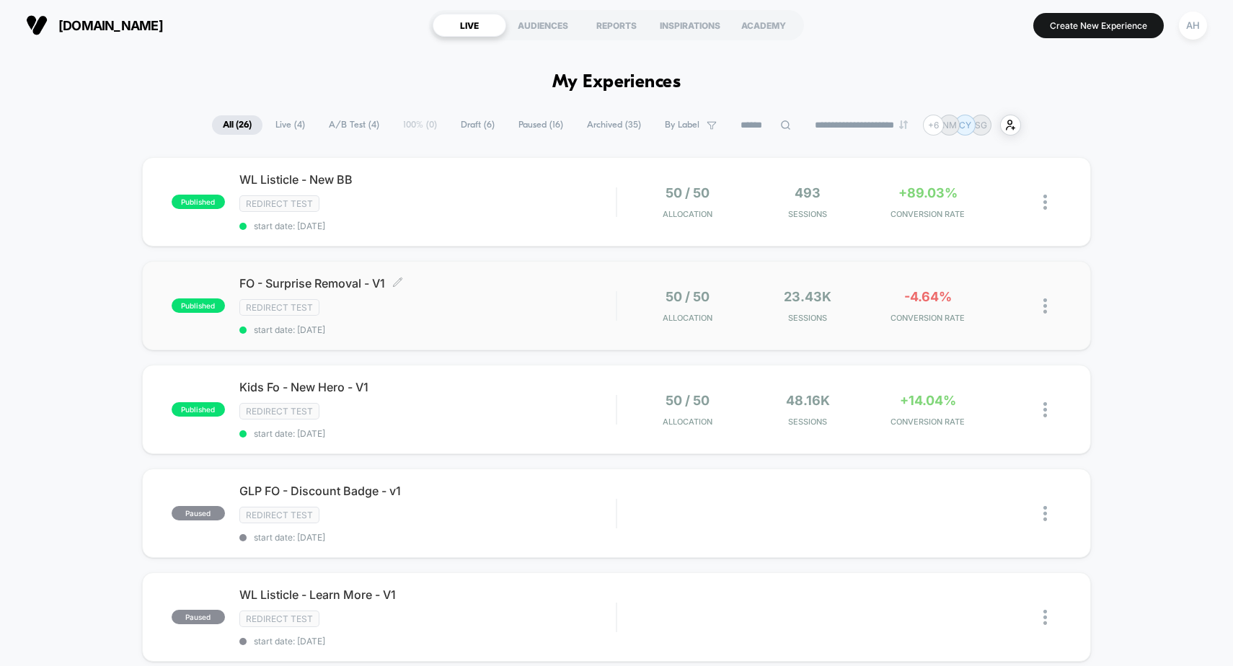
click at [500, 287] on span "FO - Surprise Removal - V1 Click to edit experience details" at bounding box center [427, 283] width 377 height 14
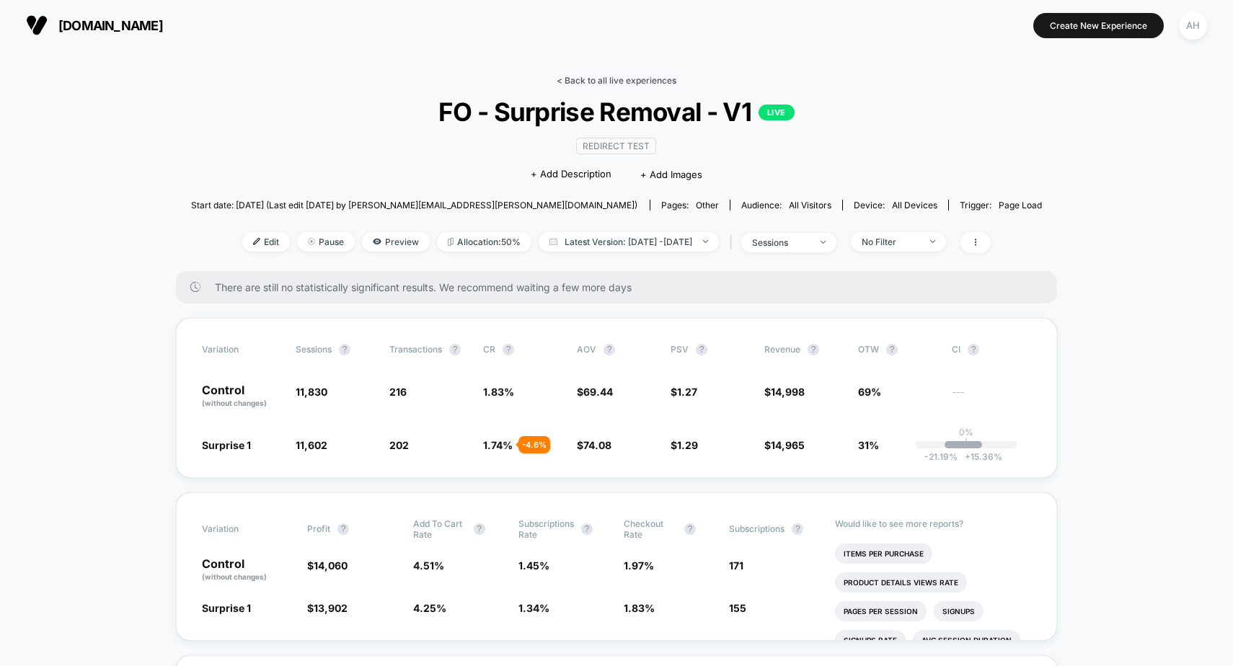
click at [571, 84] on link "< Back to all live experiences" at bounding box center [617, 80] width 120 height 11
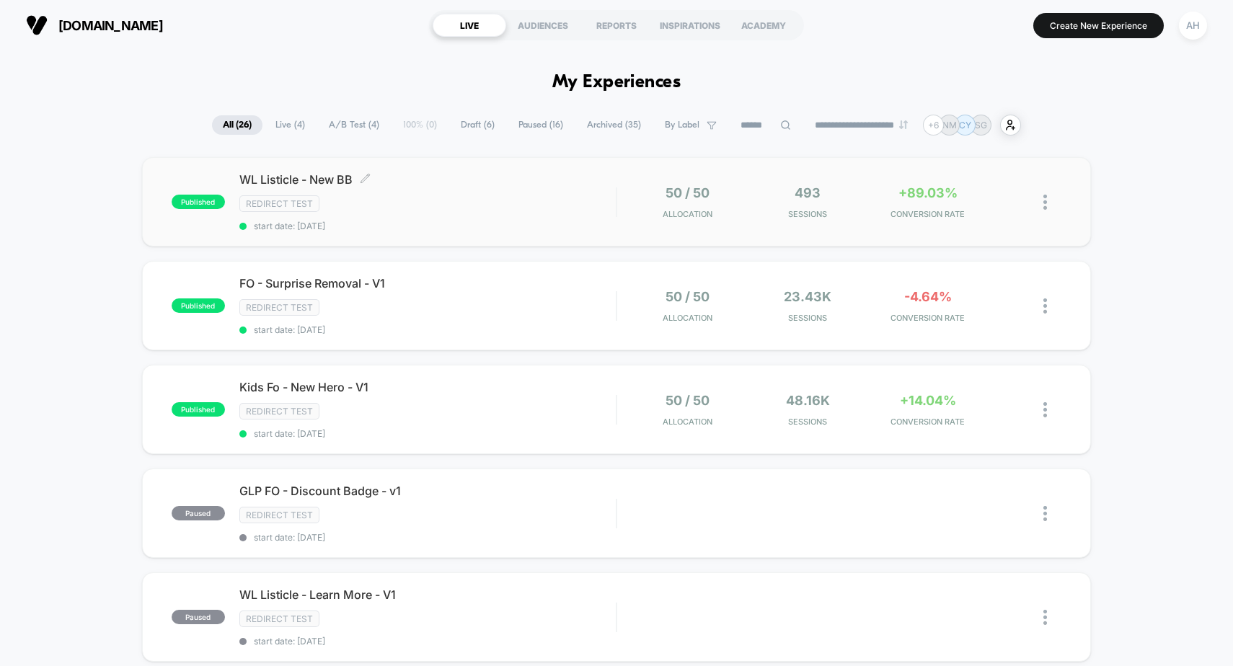
click at [516, 219] on div "WL Listicle - New BB Click to edit experience details Click to edit experience …" at bounding box center [427, 201] width 377 height 59
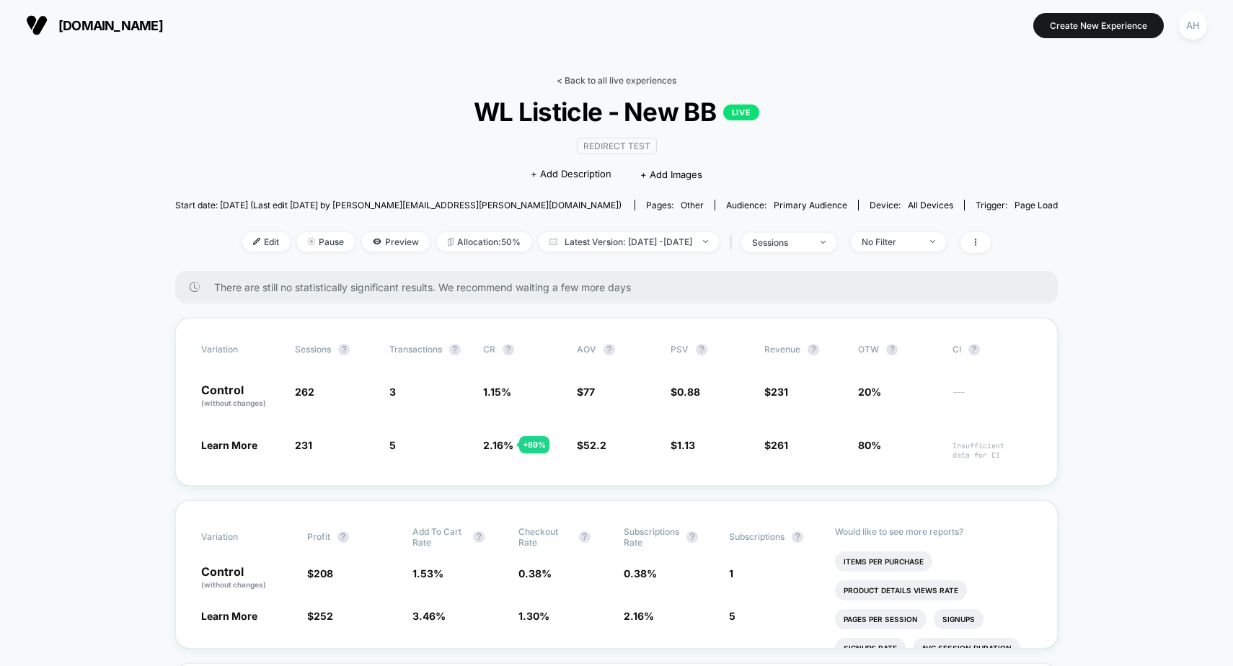
click at [574, 85] on link "< Back to all live experiences" at bounding box center [617, 80] width 120 height 11
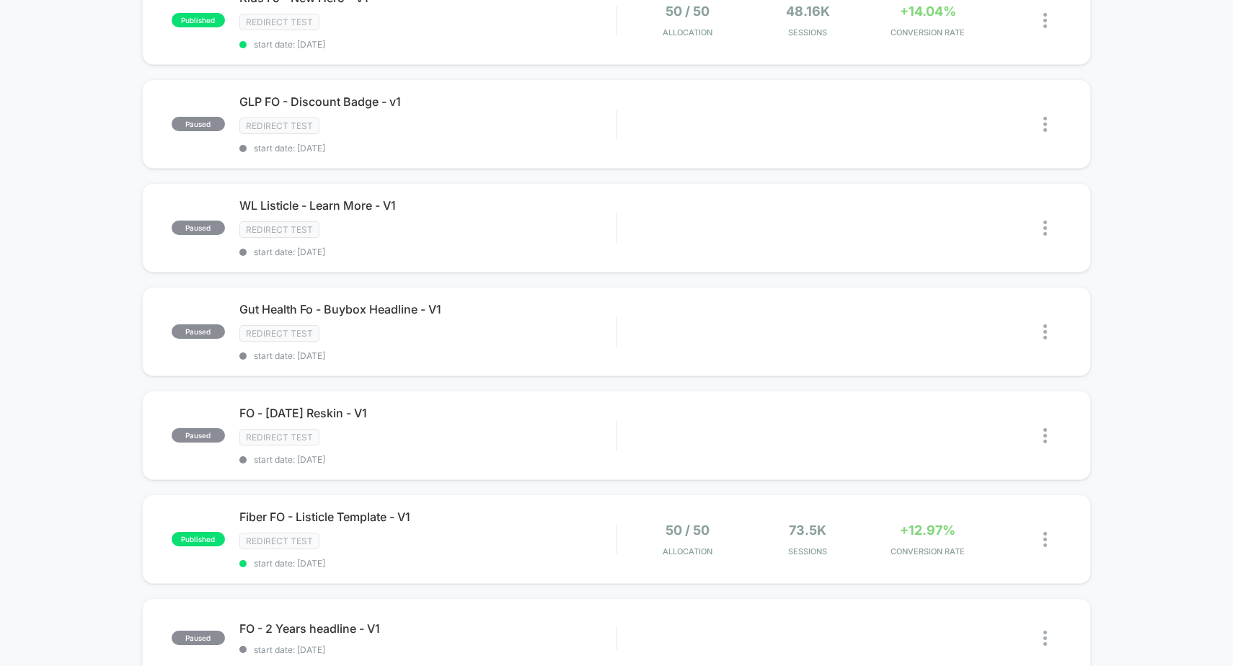
scroll to position [417, 0]
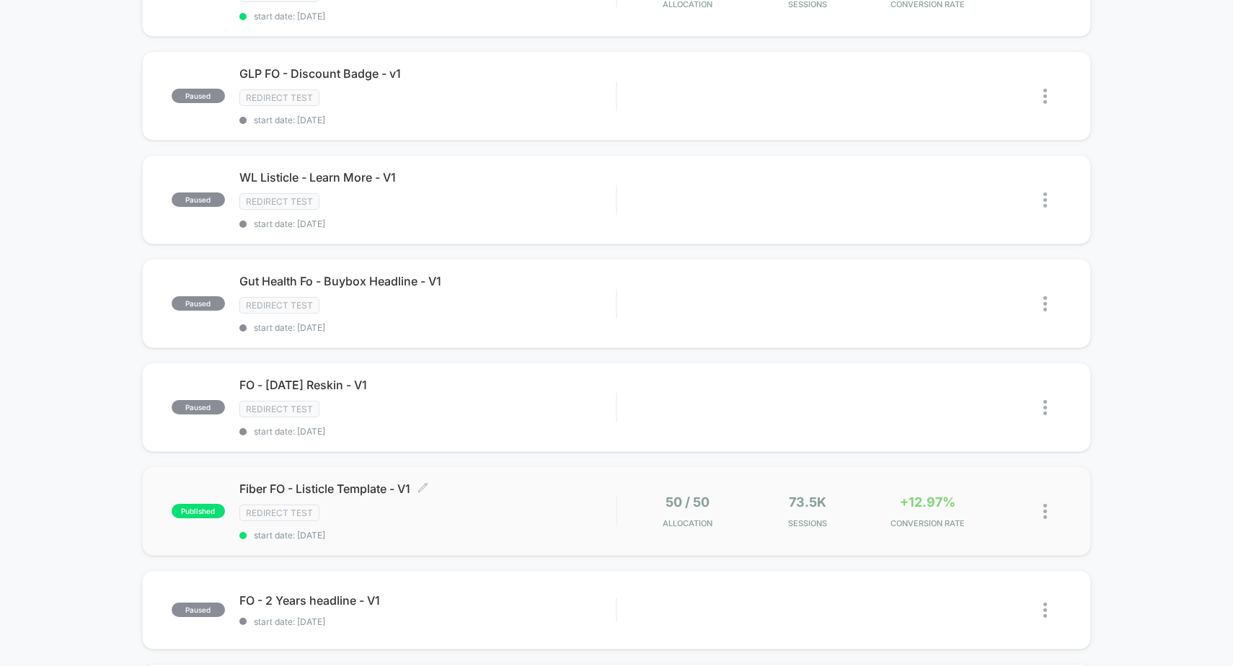
click at [553, 526] on div "Fiber FO - Listicle Template - V1 Click to edit experience details Click to edi…" at bounding box center [427, 511] width 377 height 59
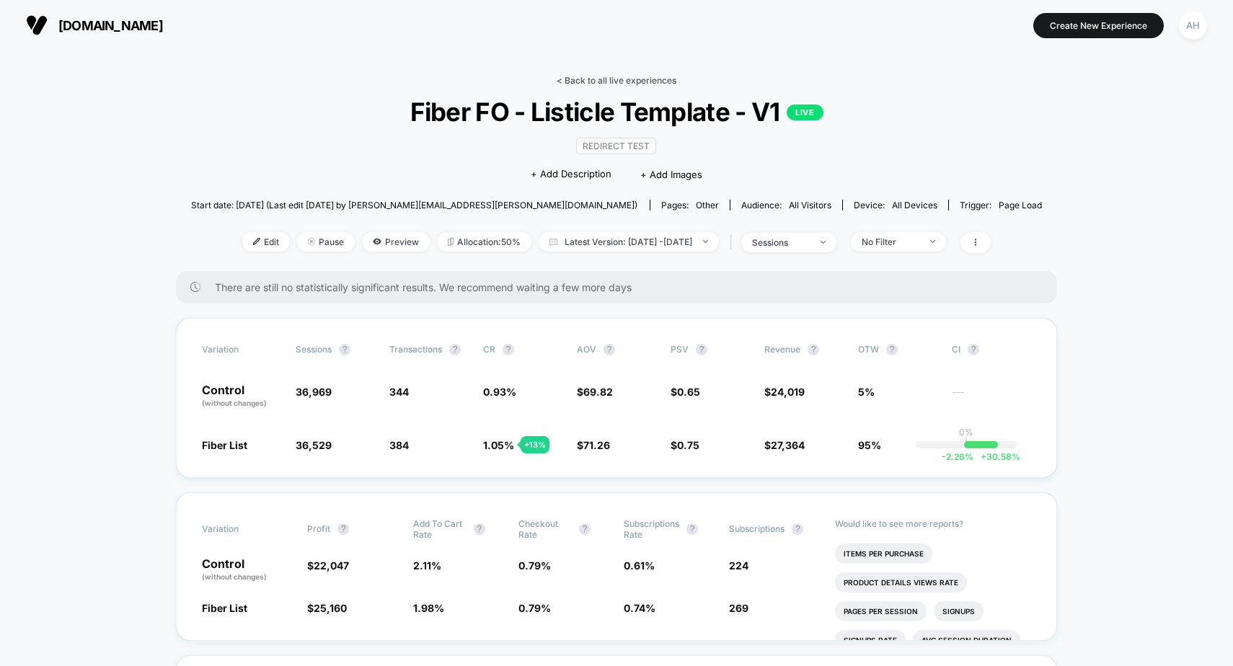
click at [615, 83] on link "< Back to all live experiences" at bounding box center [617, 80] width 120 height 11
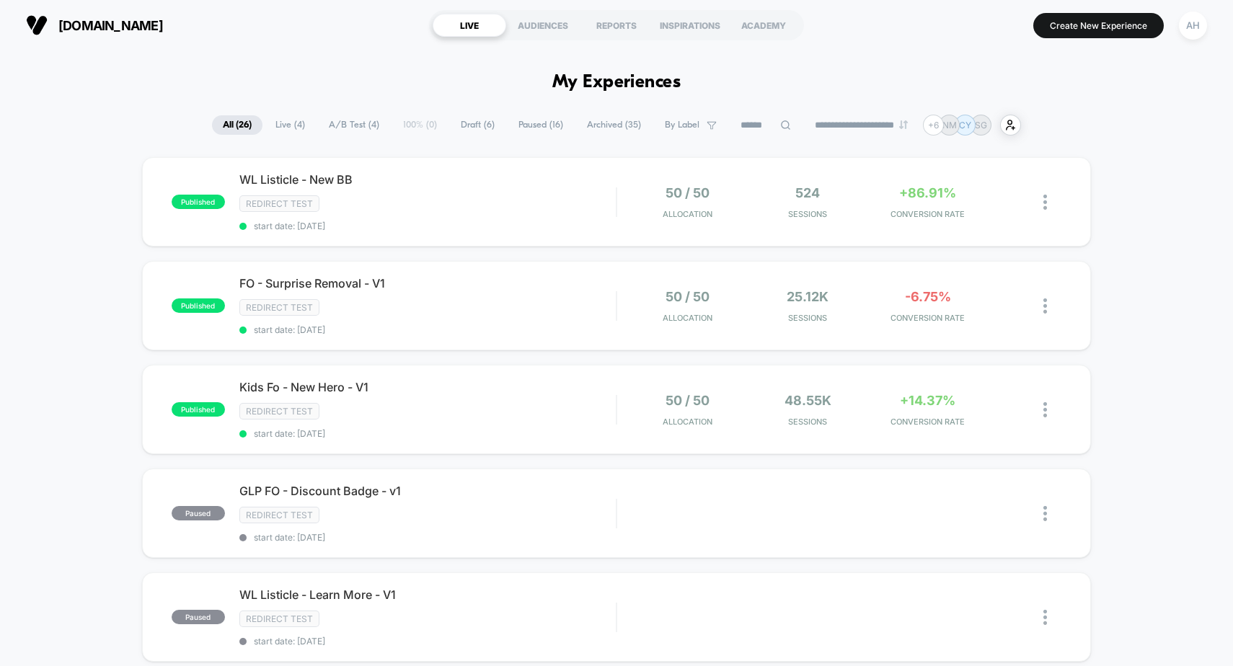
click at [352, 40] on section "[DOMAIN_NAME]" at bounding box center [216, 25] width 389 height 36
